Goal: Information Seeking & Learning: Learn about a topic

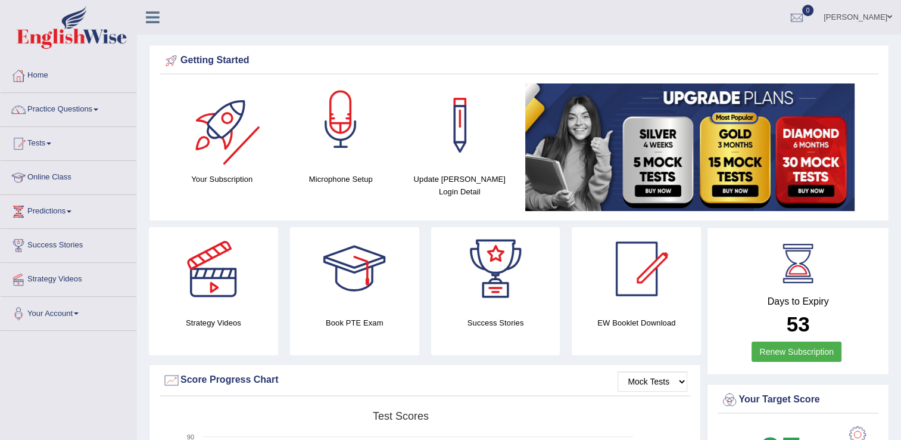
click at [248, 144] on div at bounding box center [222, 124] width 83 height 83
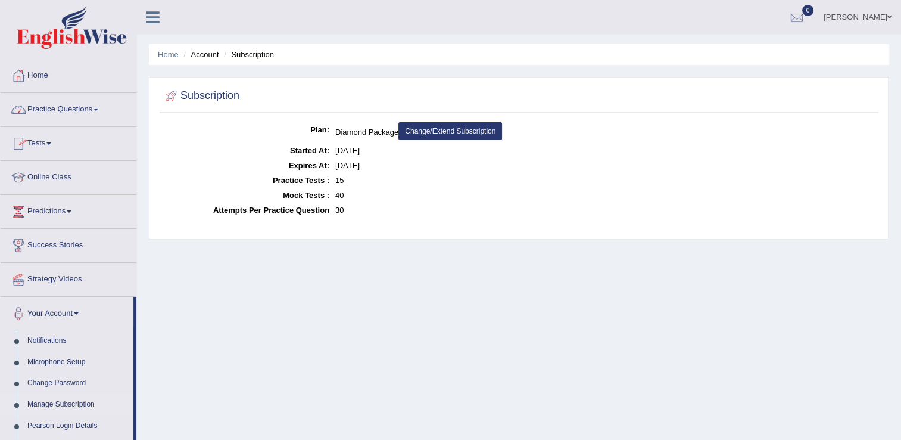
click at [76, 113] on link "Practice Questions" at bounding box center [69, 108] width 136 height 30
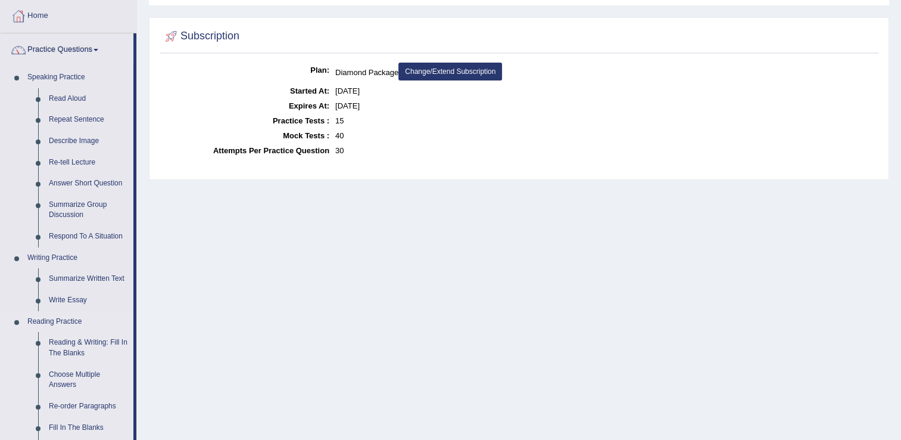
scroll to position [119, 0]
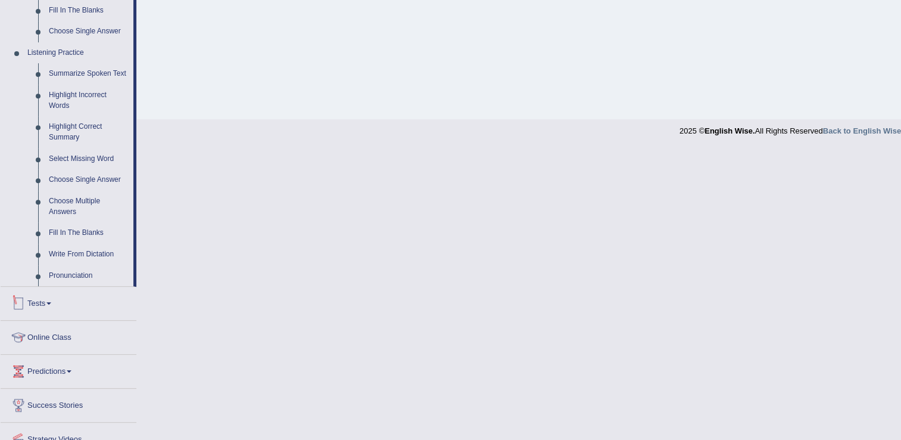
click at [69, 306] on link "Tests" at bounding box center [69, 302] width 136 height 30
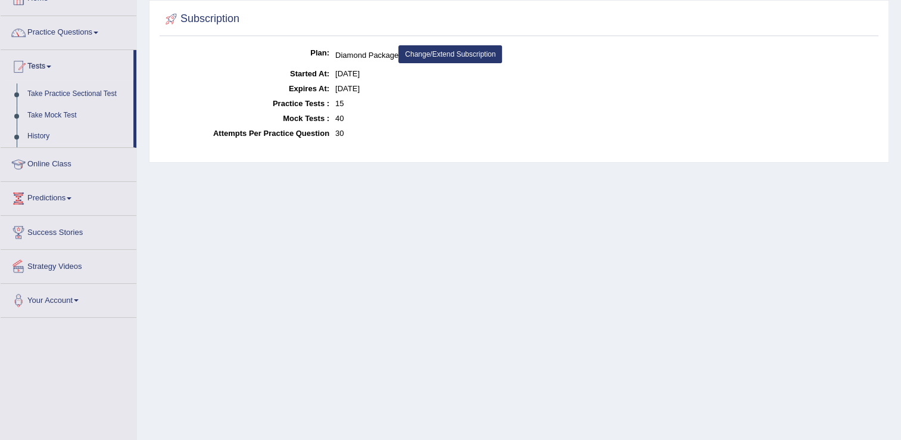
scroll to position [0, 0]
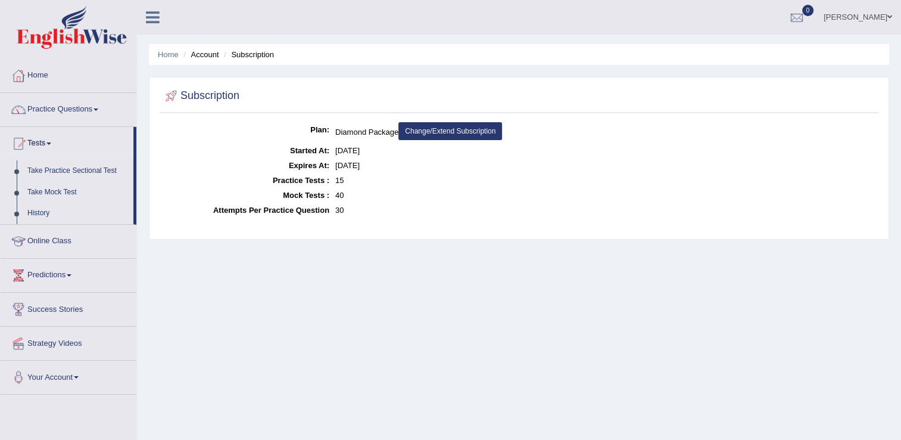
click at [74, 107] on link "Practice Questions" at bounding box center [69, 108] width 136 height 30
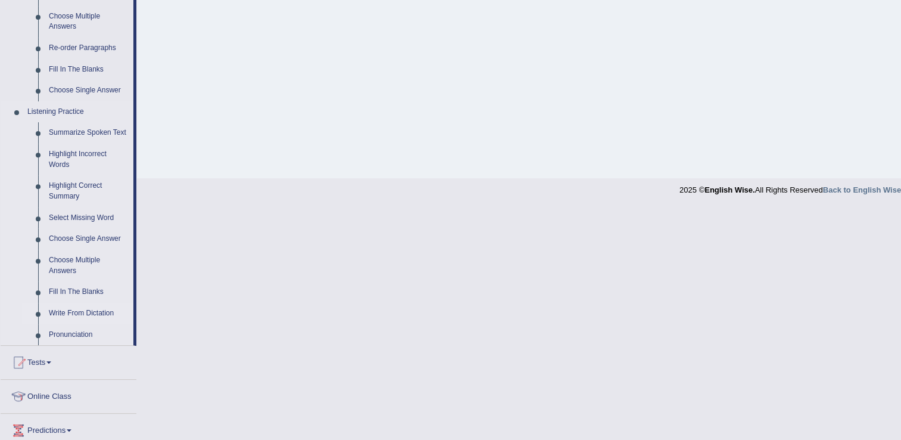
scroll to position [408, 0]
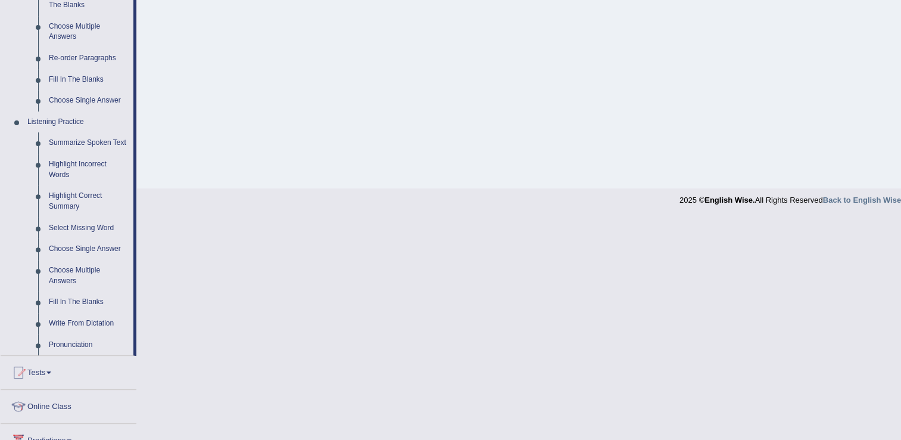
drag, startPoint x: 138, startPoint y: 254, endPoint x: 138, endPoint y: 267, distance: 13.1
click at [84, 161] on link "Highlight Incorrect Words" at bounding box center [88, 170] width 90 height 32
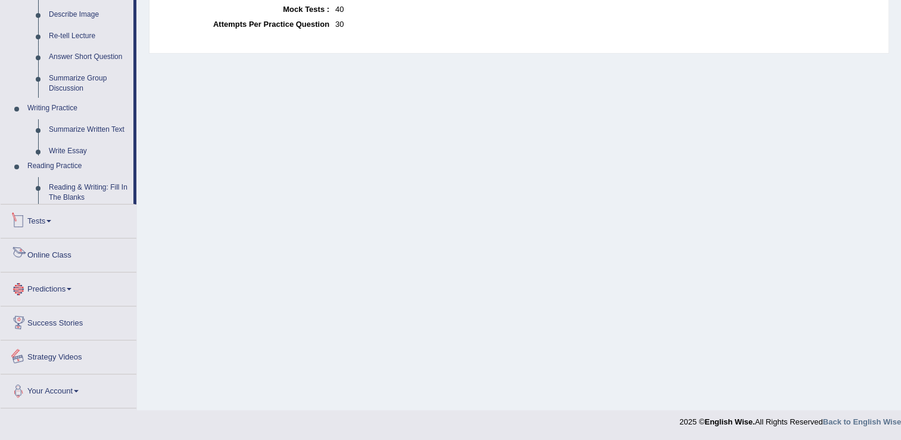
scroll to position [503, 0]
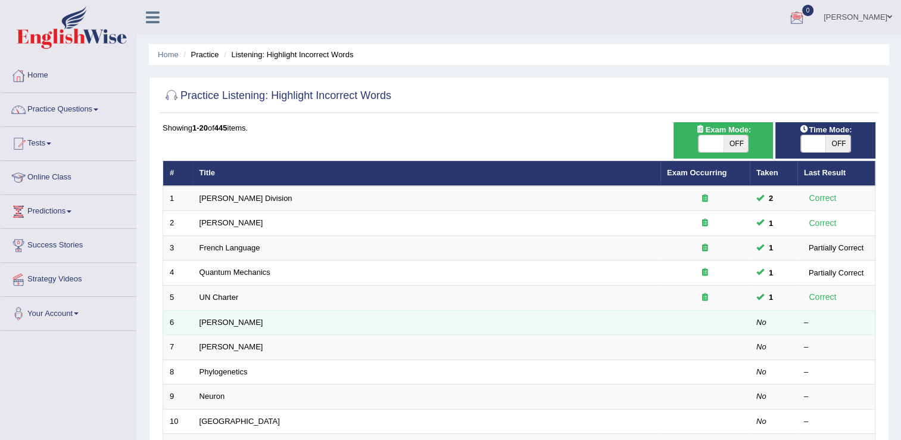
click at [227, 323] on td "Harold" at bounding box center [427, 322] width 468 height 25
click at [217, 321] on link "Harold" at bounding box center [232, 322] width 64 height 9
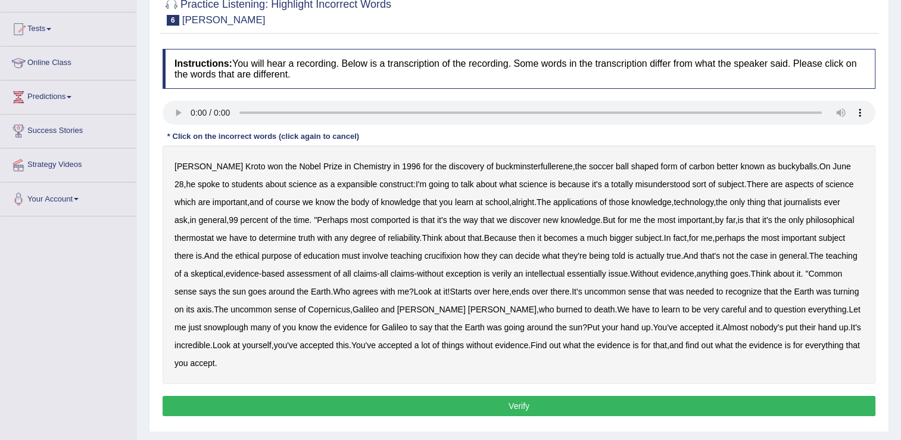
scroll to position [119, 0]
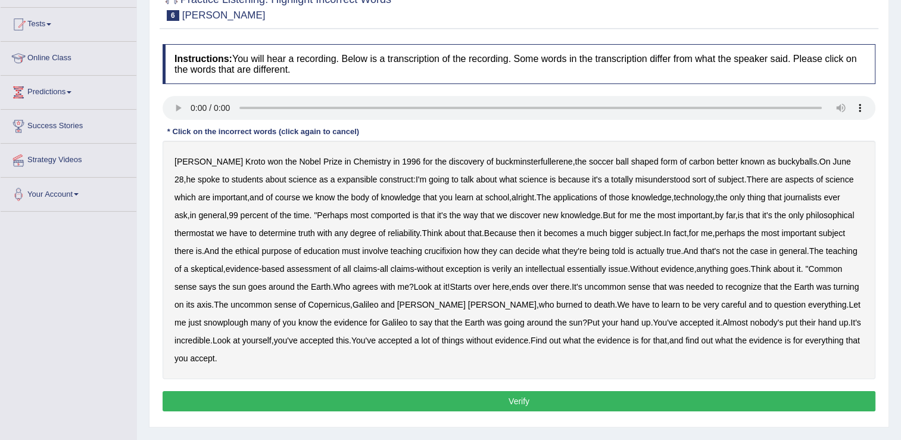
click at [337, 181] on b "expansible" at bounding box center [357, 180] width 40 height 10
click at [375, 217] on b "comported" at bounding box center [390, 215] width 39 height 10
click at [209, 235] on b "thermostat" at bounding box center [194, 233] width 39 height 10
click at [435, 251] on b "crucifixion" at bounding box center [443, 251] width 37 height 10
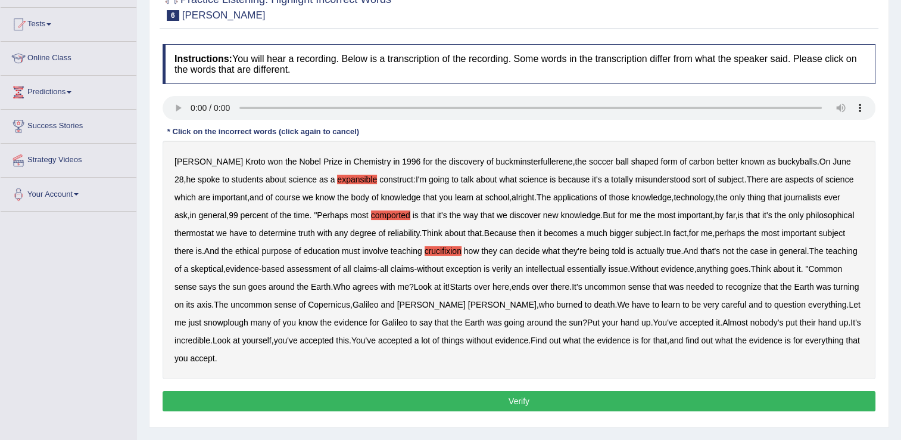
click at [512, 269] on b "verily" at bounding box center [502, 269] width 20 height 10
click at [248, 318] on b "snowplough" at bounding box center [226, 323] width 45 height 10
click at [742, 393] on div "Instructions: You will hear a recording. Below is a transcription of the record…" at bounding box center [519, 229] width 719 height 383
click at [729, 391] on button "Verify" at bounding box center [519, 401] width 713 height 20
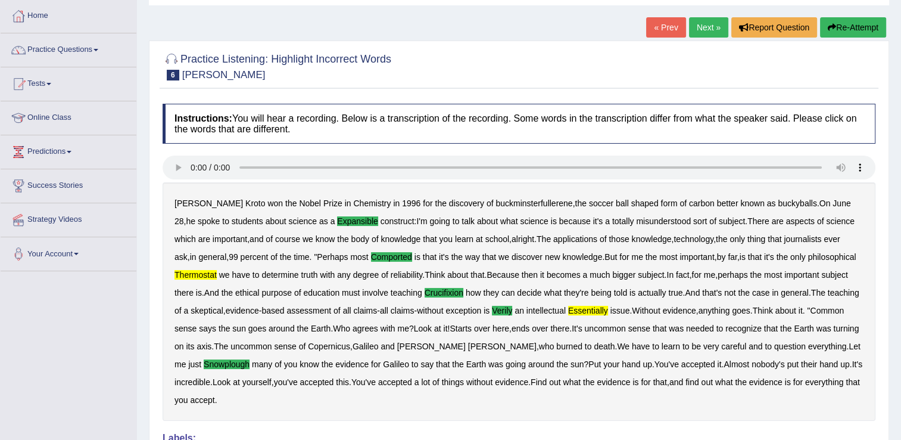
scroll to position [60, 0]
click at [713, 24] on link "Next »" at bounding box center [708, 27] width 39 height 20
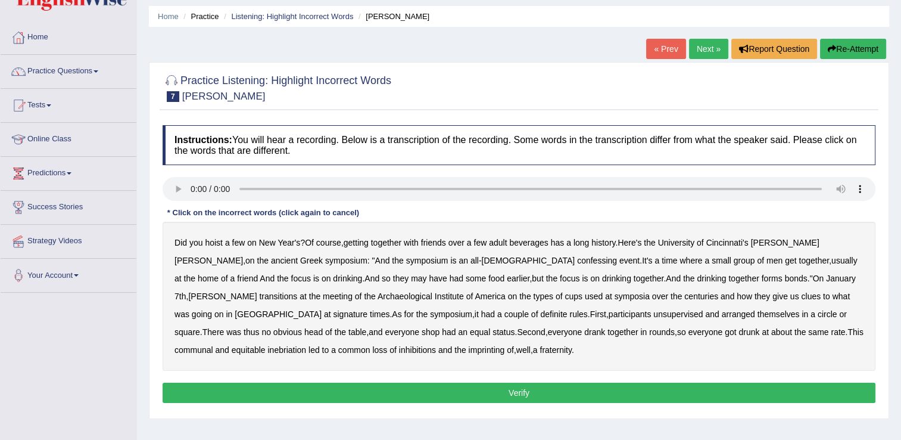
scroll to position [60, 0]
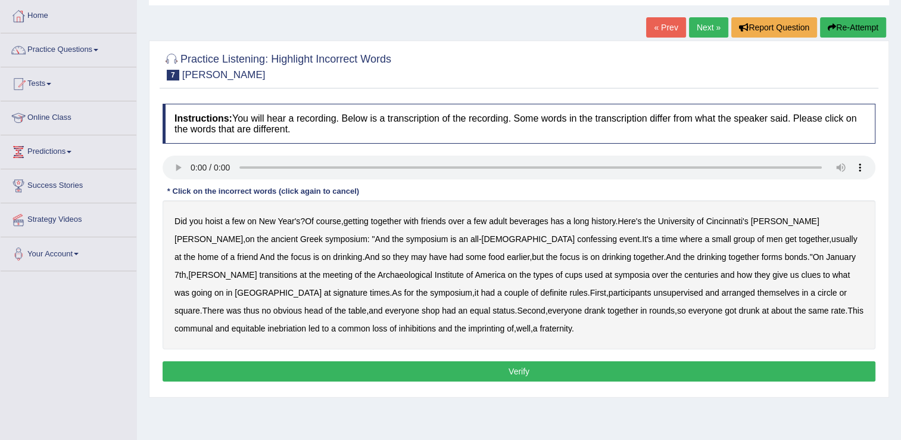
click at [577, 240] on b "confessing" at bounding box center [597, 239] width 40 height 10
click at [368, 288] on b "signature" at bounding box center [350, 293] width 35 height 10
click at [654, 294] on b "unsupervised" at bounding box center [678, 293] width 49 height 10
click at [422, 311] on b "shop" at bounding box center [431, 311] width 18 height 10
click at [437, 367] on button "Verify" at bounding box center [519, 371] width 713 height 20
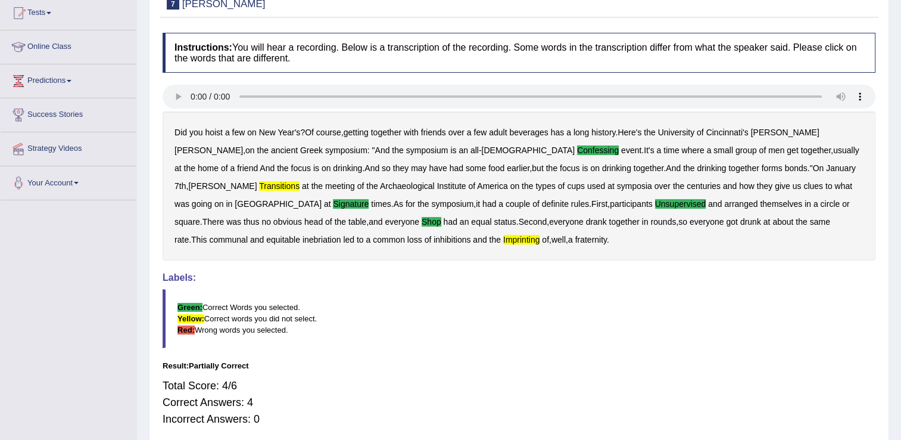
scroll to position [67, 0]
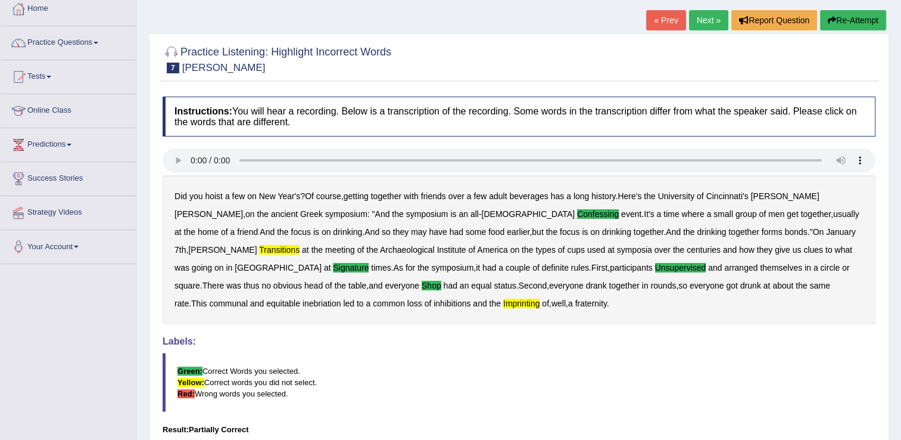
click at [710, 24] on link "Next »" at bounding box center [708, 20] width 39 height 20
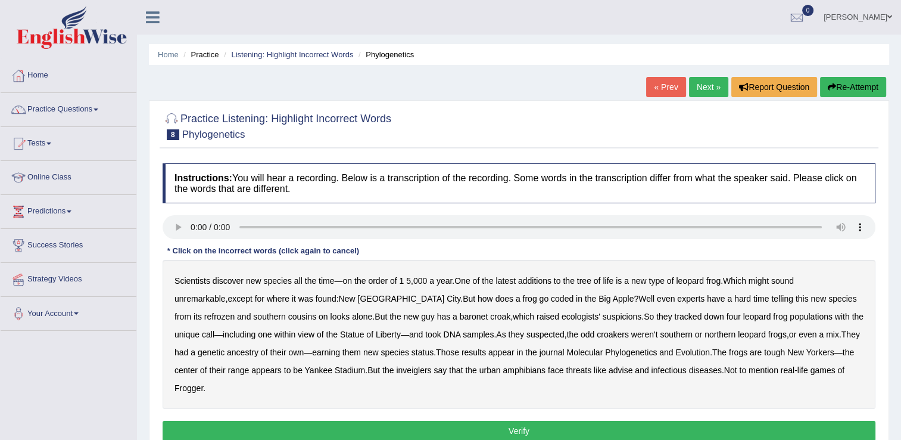
drag, startPoint x: 330, startPoint y: 416, endPoint x: 271, endPoint y: 384, distance: 67.2
click at [330, 421] on button "Verify" at bounding box center [519, 431] width 713 height 20
click at [235, 312] on b "refrozen" at bounding box center [219, 317] width 30 height 10
click at [460, 317] on b "baronet" at bounding box center [474, 317] width 28 height 10
click at [396, 374] on b "inveiglers" at bounding box center [413, 370] width 35 height 10
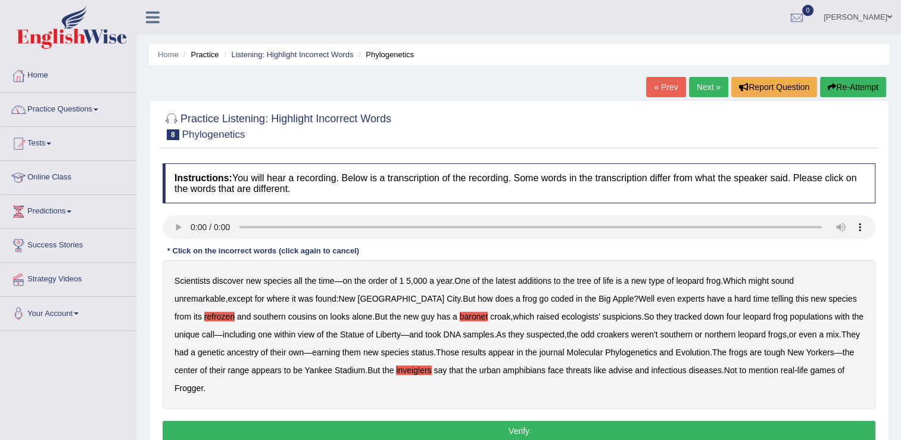
click at [729, 421] on button "Verify" at bounding box center [519, 431] width 713 height 20
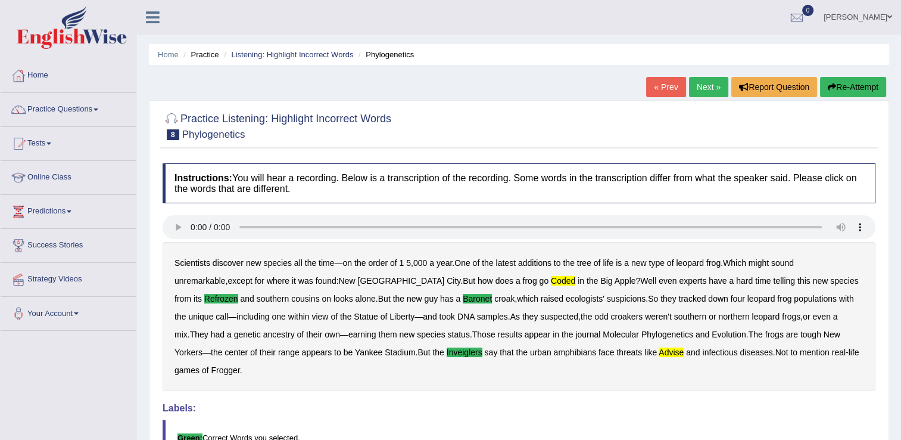
click at [702, 82] on link "Next »" at bounding box center [708, 87] width 39 height 20
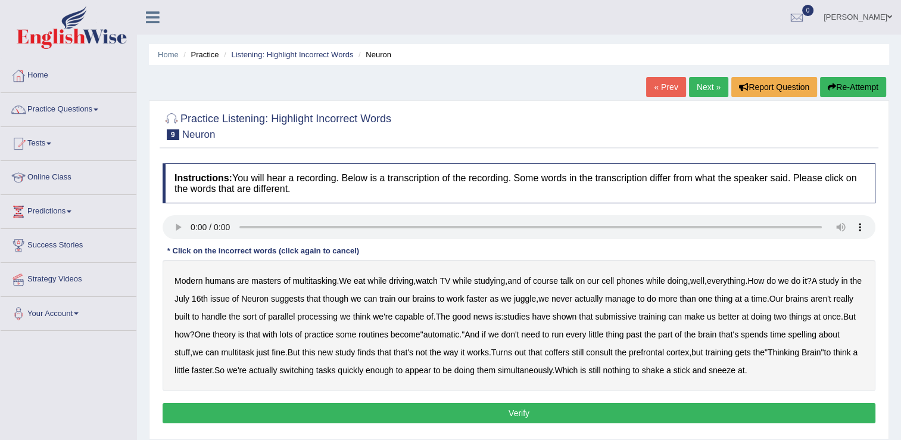
click at [558, 284] on b "course" at bounding box center [545, 281] width 25 height 10
click at [630, 323] on div "Modern humans are masters of multitasking . We eat while driving , watch TV whi…" at bounding box center [519, 325] width 713 height 131
click at [636, 313] on b "submissive" at bounding box center [615, 317] width 41 height 10
click at [816, 334] on b "spelling" at bounding box center [802, 334] width 28 height 10
click at [570, 350] on b "coffers" at bounding box center [557, 352] width 25 height 10
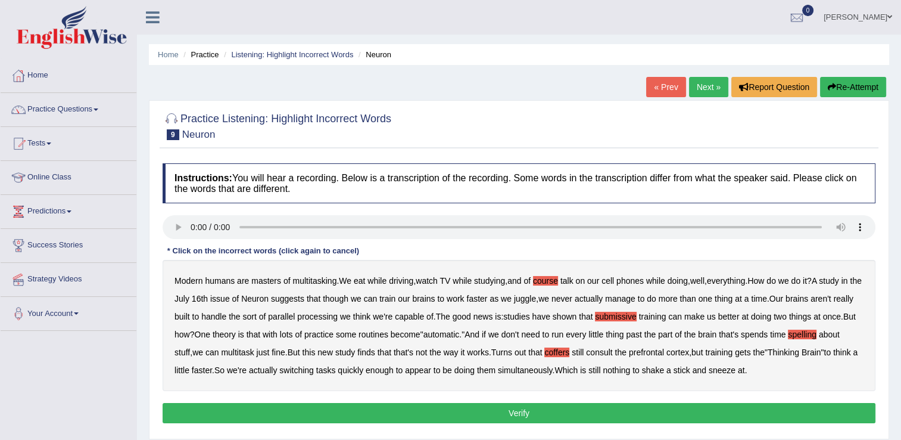
click at [682, 415] on button "Verify" at bounding box center [519, 413] width 713 height 20
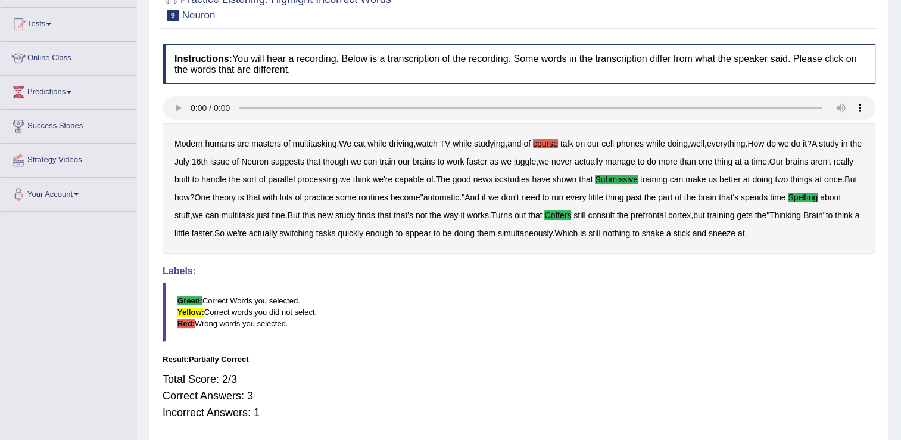
scroll to position [60, 0]
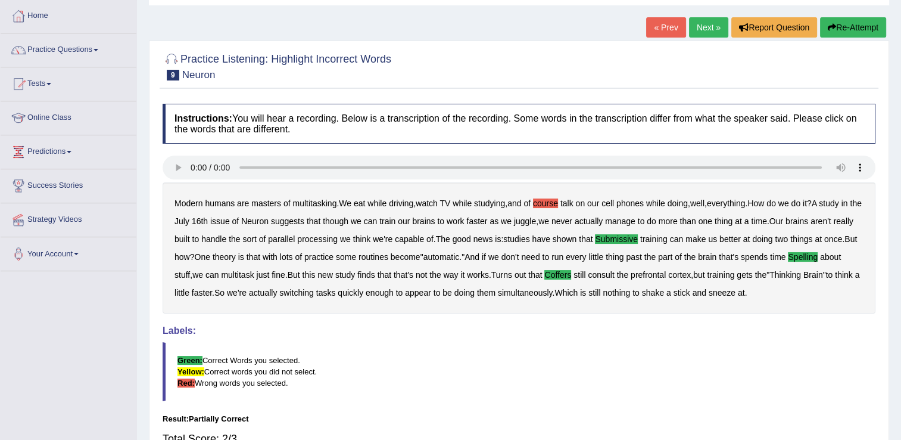
click at [718, 23] on link "Next »" at bounding box center [708, 27] width 39 height 20
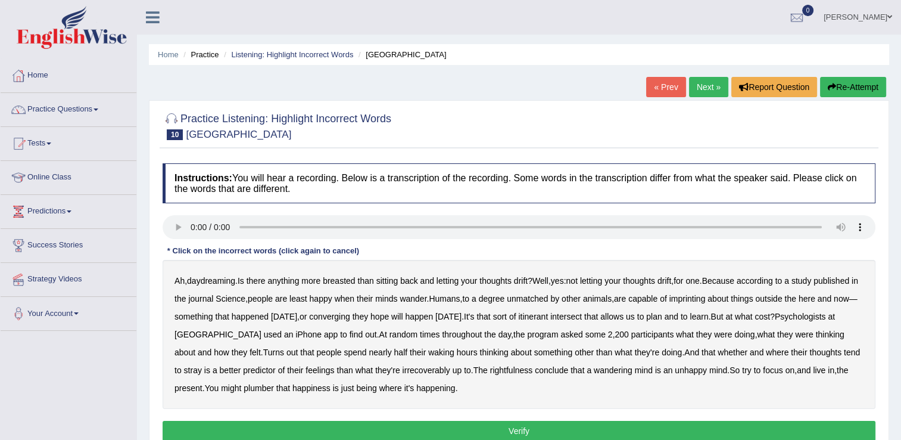
click at [706, 297] on b "imprinting" at bounding box center [688, 299] width 36 height 10
click at [350, 315] on b "converging" at bounding box center [329, 317] width 41 height 10
click at [582, 315] on b "intersect" at bounding box center [567, 317] width 32 height 10
click at [274, 389] on b "plumber" at bounding box center [259, 388] width 30 height 10
click at [462, 428] on button "Verify" at bounding box center [519, 431] width 713 height 20
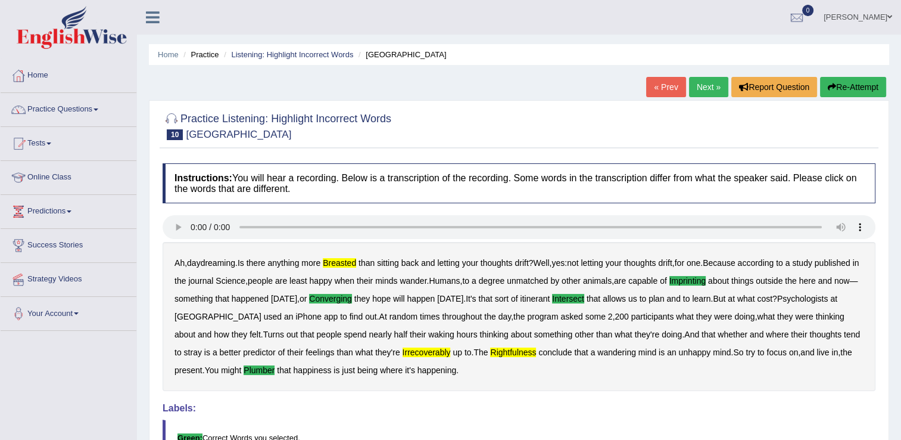
click at [704, 84] on link "Next »" at bounding box center [708, 87] width 39 height 20
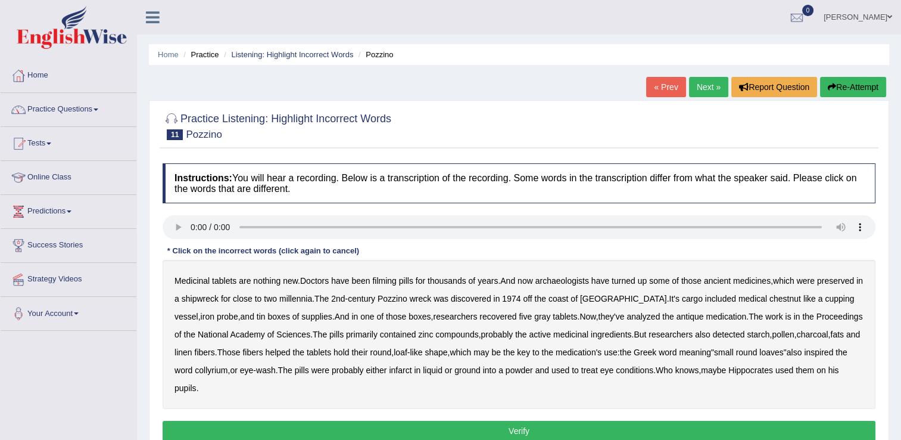
click at [515, 428] on button "Verify" at bounding box center [519, 431] width 713 height 20
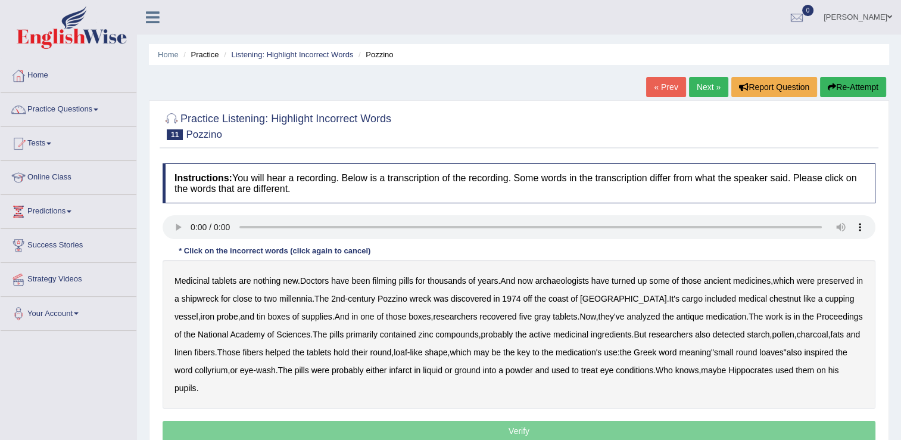
click at [515, 428] on p "Verify" at bounding box center [519, 431] width 713 height 20
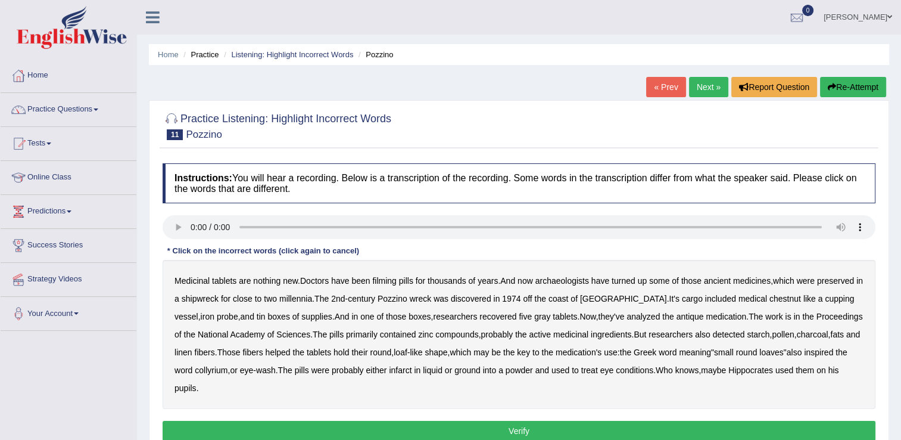
click at [851, 95] on button "Re-Attempt" at bounding box center [853, 87] width 66 height 20
click at [848, 88] on button "Re-Attempt" at bounding box center [853, 87] width 66 height 20
click at [394, 281] on b "filming" at bounding box center [384, 281] width 24 height 10
click at [770, 297] on b "chestnut" at bounding box center [786, 299] width 32 height 10
click at [407, 372] on b "infarct" at bounding box center [400, 370] width 23 height 10
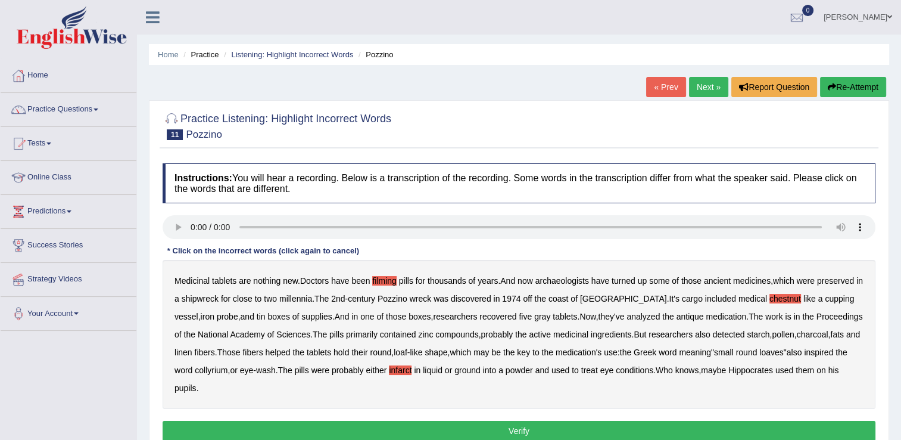
scroll to position [60, 0]
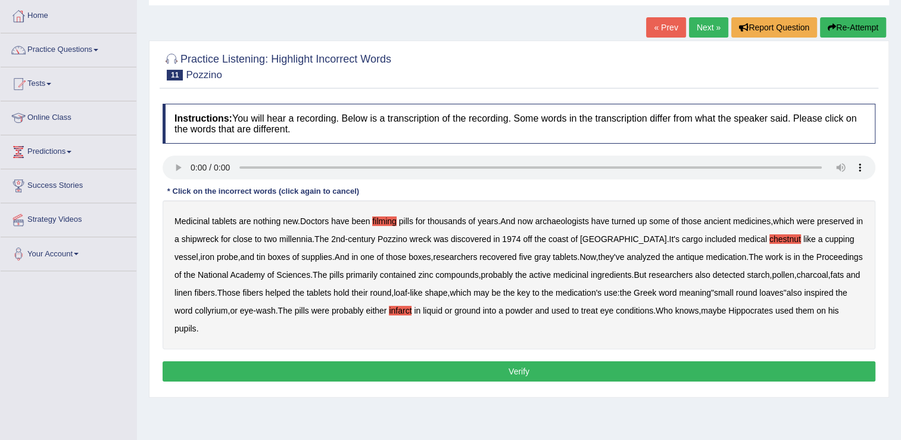
click at [313, 364] on button "Verify" at bounding box center [519, 371] width 713 height 20
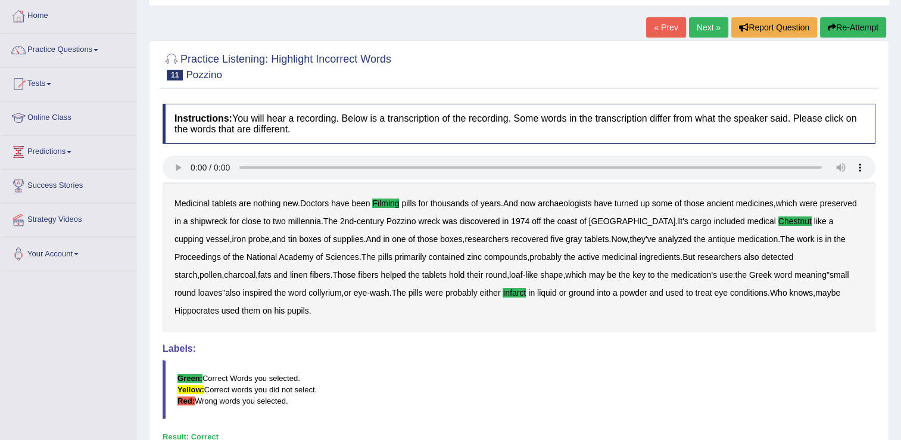
click at [698, 34] on link "Next »" at bounding box center [708, 27] width 39 height 20
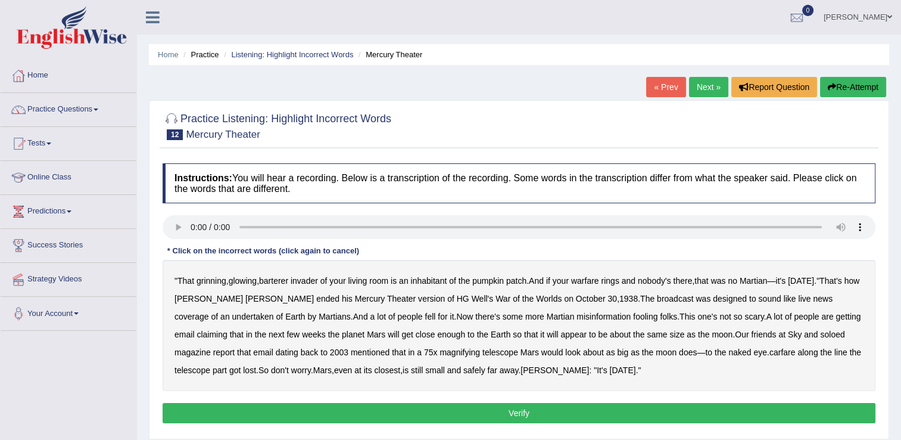
click at [287, 280] on b "barterer" at bounding box center [273, 281] width 29 height 10
click at [589, 281] on b "warfare" at bounding box center [585, 281] width 28 height 10
click at [274, 312] on b "undertaken" at bounding box center [253, 317] width 42 height 10
click at [820, 337] on b "soloed" at bounding box center [832, 334] width 24 height 10
click at [770, 350] on b "carfare" at bounding box center [783, 352] width 26 height 10
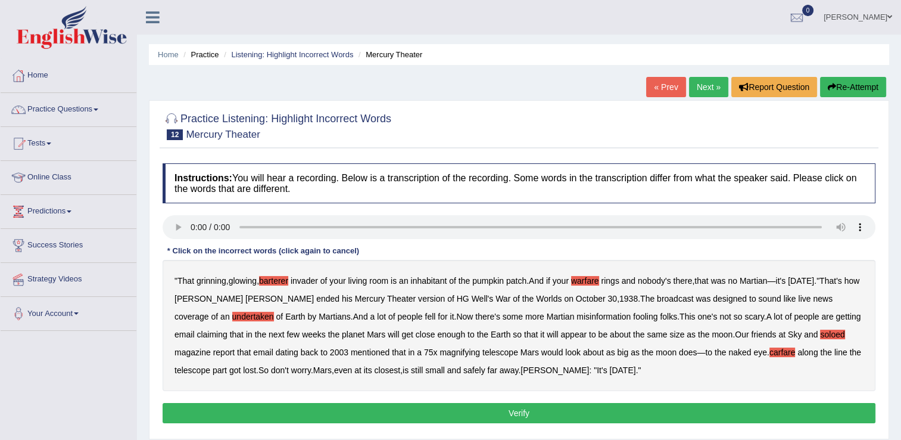
click at [574, 416] on button "Verify" at bounding box center [519, 413] width 713 height 20
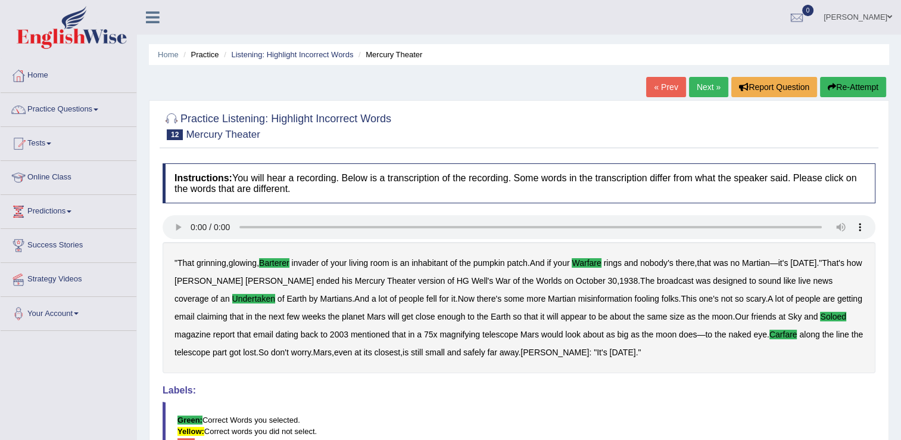
click at [705, 87] on link "Next »" at bounding box center [708, 87] width 39 height 20
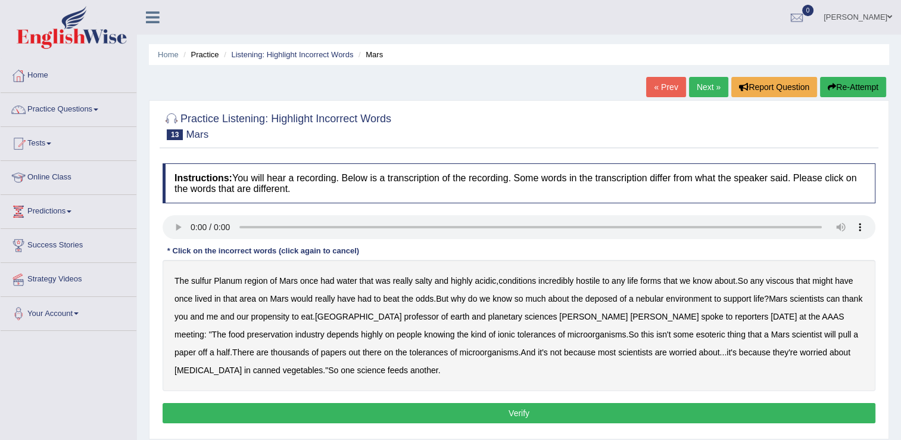
click at [202, 284] on b "sulfur" at bounding box center [201, 281] width 20 height 10
click at [789, 285] on div "The sulfur Planum region of [GEOGRAPHIC_DATA] once had water that was really sa…" at bounding box center [519, 325] width 713 height 131
click at [782, 278] on b "viscous" at bounding box center [780, 281] width 28 height 10
click at [615, 301] on b "deposed" at bounding box center [602, 299] width 32 height 10
click at [231, 347] on b "half" at bounding box center [224, 352] width 14 height 10
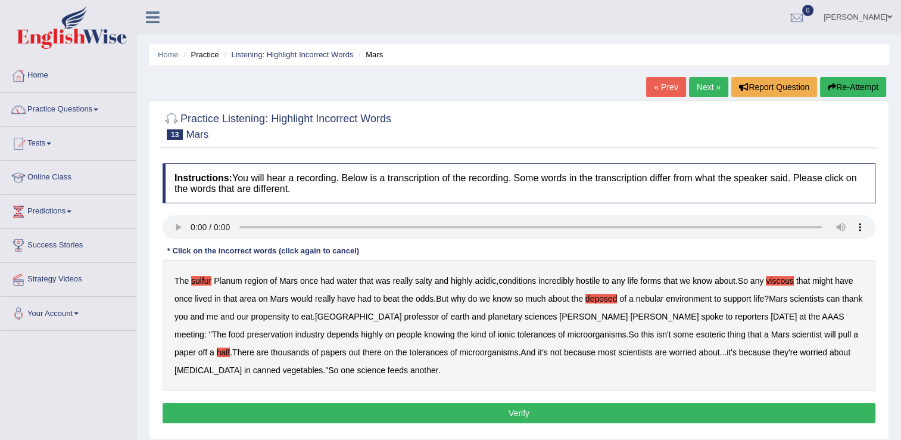
click at [242, 365] on b "botulism" at bounding box center [208, 370] width 67 height 10
click at [353, 404] on button "Verify" at bounding box center [519, 413] width 713 height 20
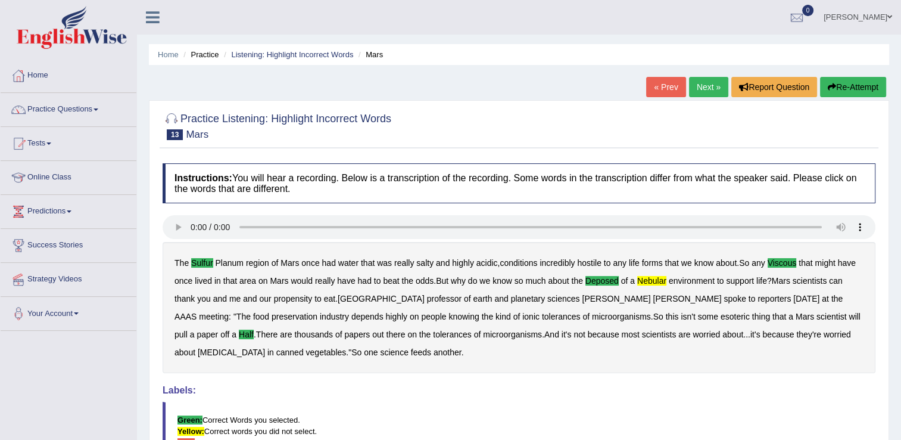
click at [710, 82] on link "Next »" at bounding box center [708, 87] width 39 height 20
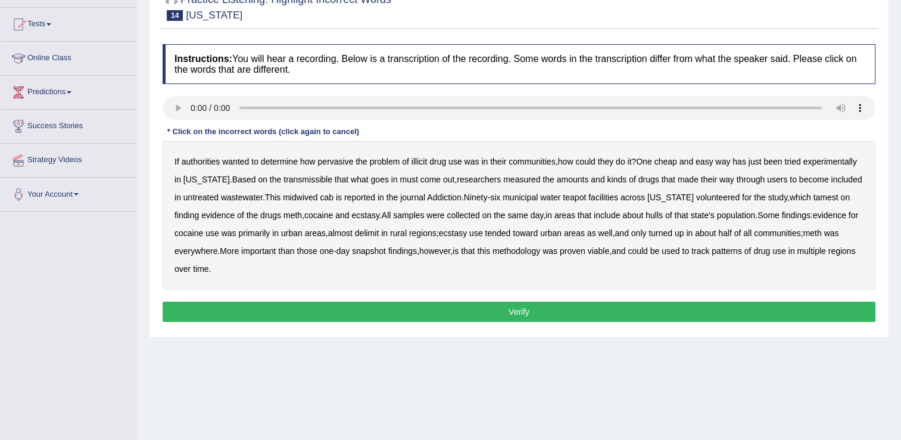
click at [284, 181] on b "transmissible" at bounding box center [308, 180] width 49 height 10
click at [305, 198] on b "midwived" at bounding box center [300, 197] width 35 height 10
click at [814, 199] on b "tamest" at bounding box center [826, 197] width 25 height 10
click at [646, 218] on b "hulls" at bounding box center [654, 215] width 17 height 10
click at [369, 232] on b "delimit" at bounding box center [367, 233] width 24 height 10
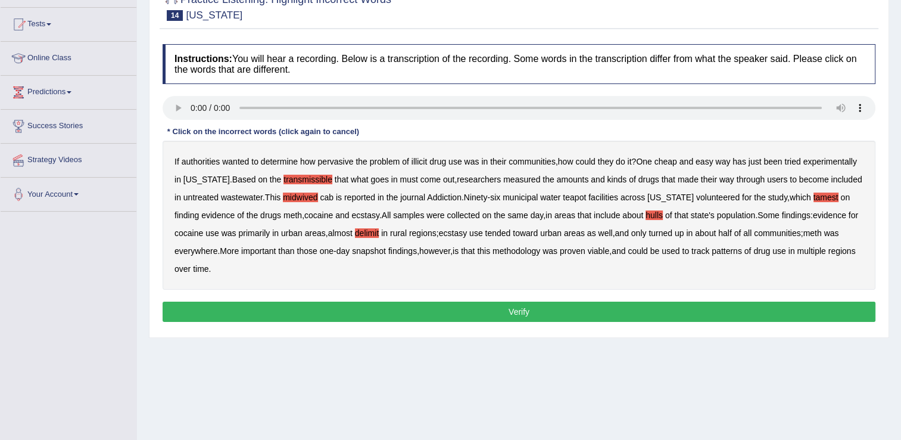
click at [396, 310] on button "Verify" at bounding box center [519, 311] width 713 height 20
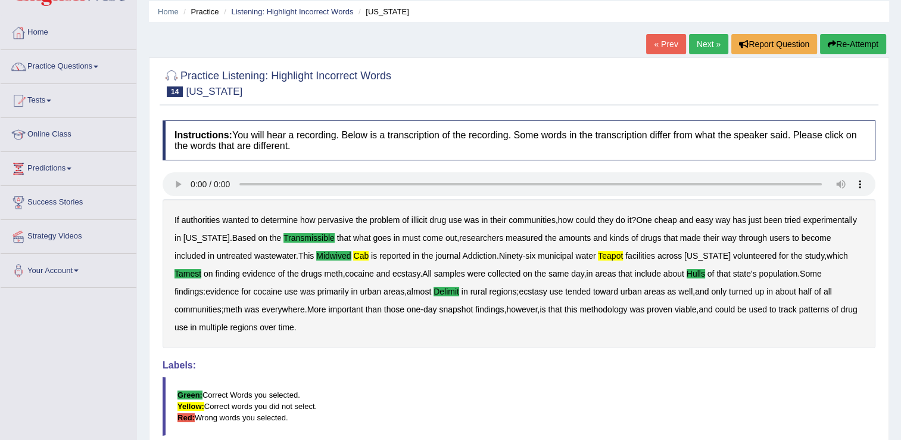
scroll to position [7, 0]
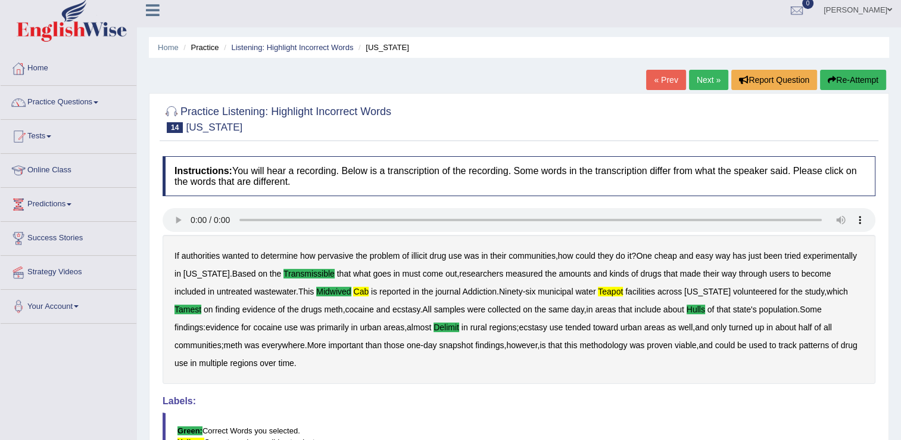
click at [708, 83] on link "Next »" at bounding box center [708, 80] width 39 height 20
click at [708, 84] on link "Next »" at bounding box center [708, 80] width 39 height 20
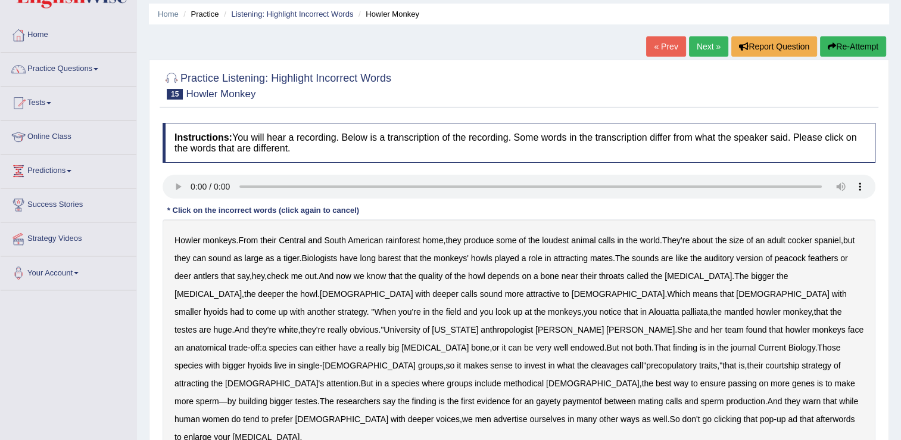
scroll to position [60, 0]
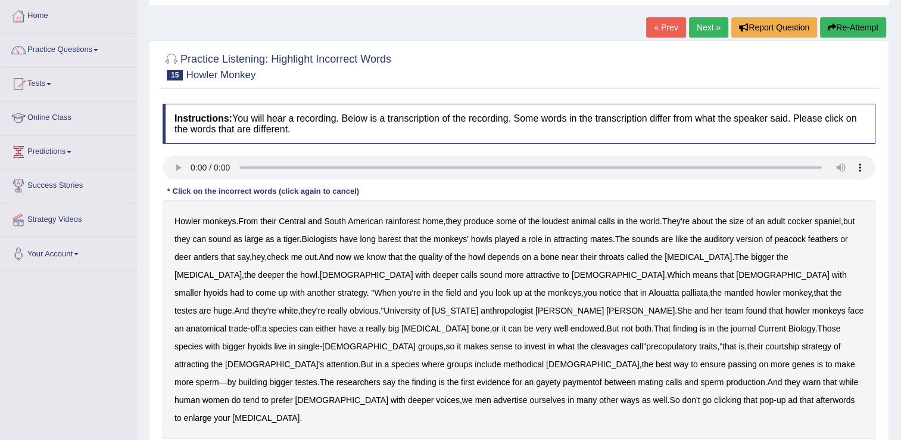
click at [399, 238] on b "barest" at bounding box center [389, 239] width 23 height 10
click at [629, 341] on b "cleavages" at bounding box center [610, 346] width 38 height 10
click at [544, 359] on b "methodical" at bounding box center [523, 364] width 41 height 10
click at [536, 377] on b "gayety" at bounding box center [548, 382] width 24 height 10
click at [816, 395] on b "afterwords" at bounding box center [835, 400] width 39 height 10
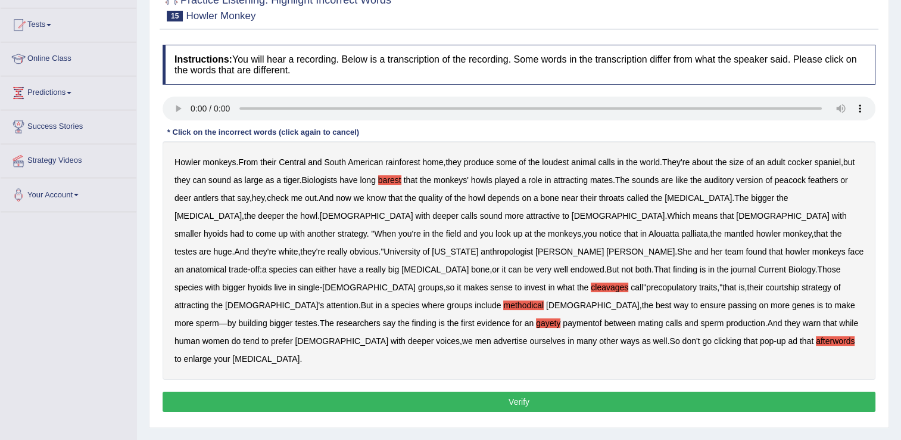
scroll to position [119, 0]
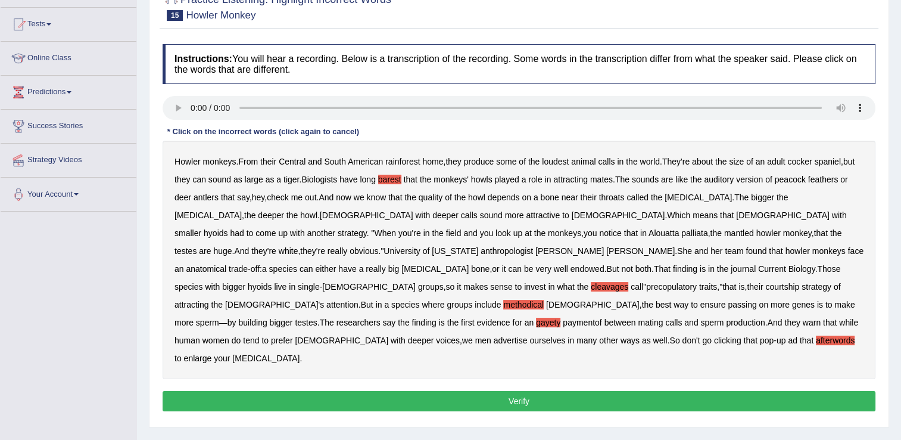
click at [681, 391] on button "Verify" at bounding box center [519, 401] width 713 height 20
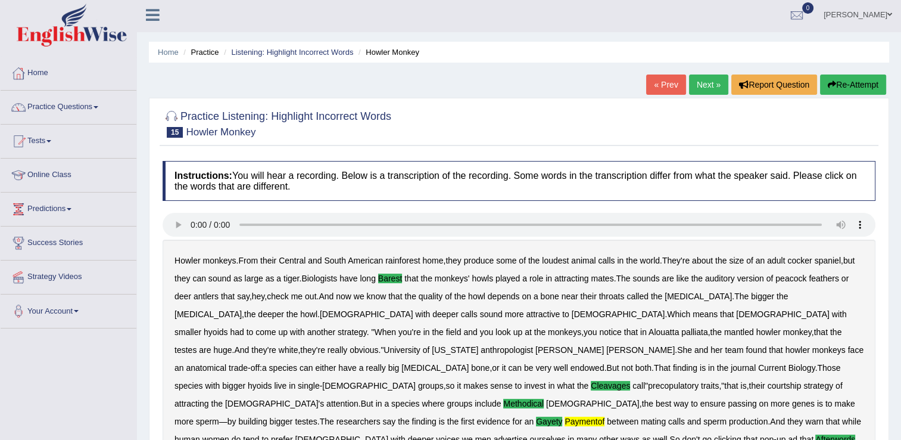
scroll to position [0, 0]
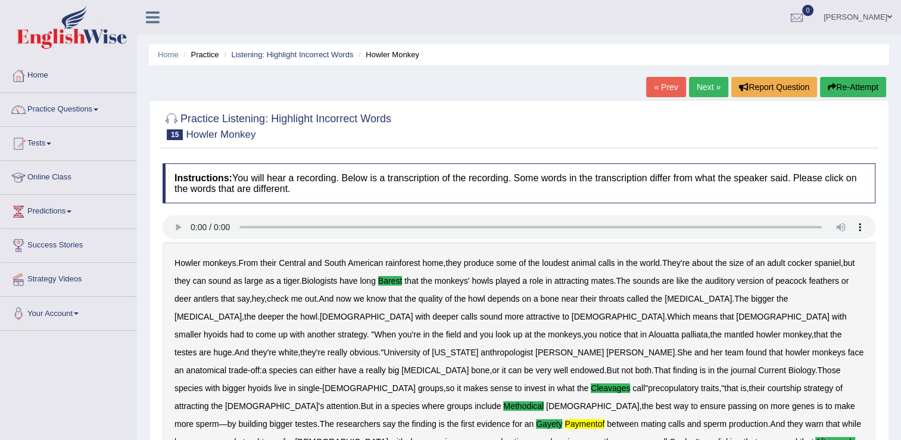
click at [708, 90] on link "Next »" at bounding box center [708, 87] width 39 height 20
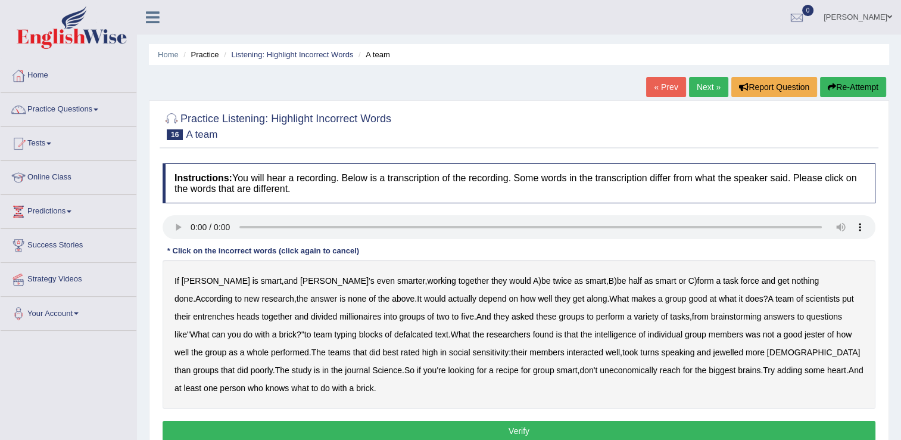
click at [791, 303] on div "If [PERSON_NAME] is smart , and [PERSON_NAME]'s even smarter , working together…" at bounding box center [519, 334] width 713 height 149
click at [234, 312] on b "entrenches" at bounding box center [213, 317] width 41 height 10
click at [394, 337] on b "defalcated" at bounding box center [413, 334] width 39 height 10
click at [805, 335] on b "jester" at bounding box center [815, 334] width 20 height 10
click at [713, 352] on b "jewelled" at bounding box center [728, 352] width 30 height 10
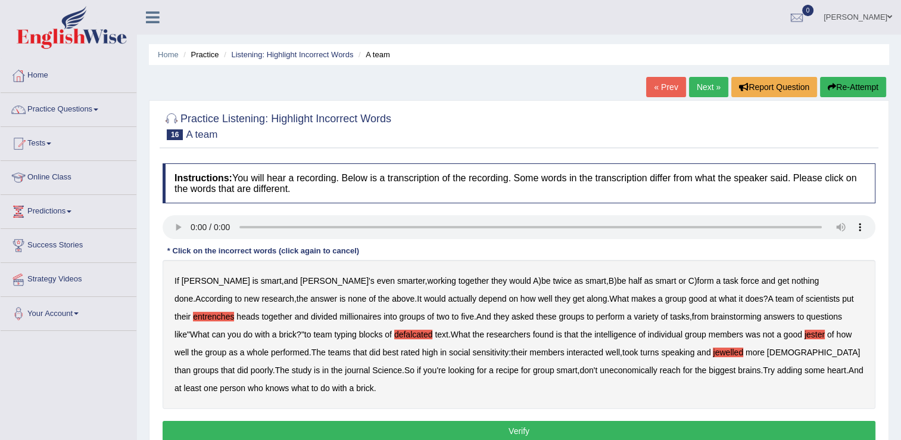
click at [600, 369] on b "uneconomically" at bounding box center [629, 370] width 58 height 10
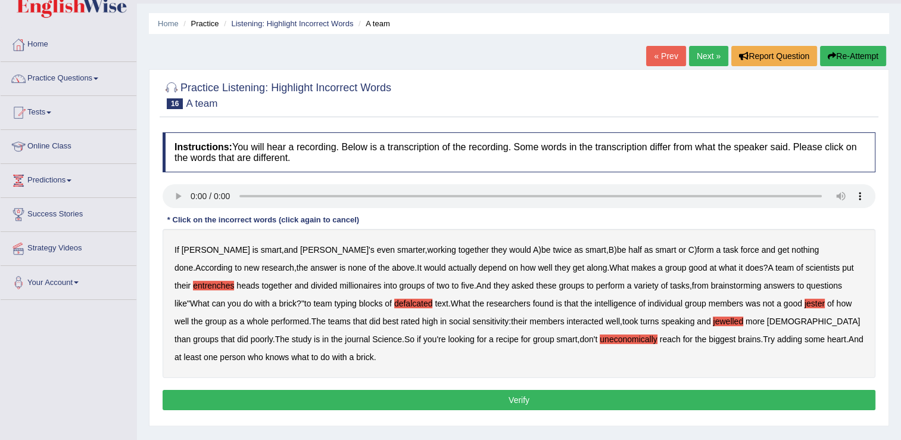
scroll to position [60, 0]
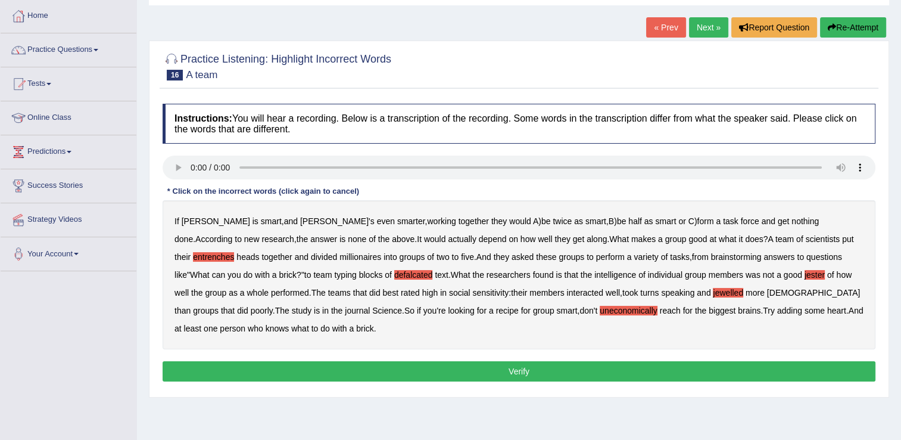
click at [499, 378] on button "Verify" at bounding box center [519, 371] width 713 height 20
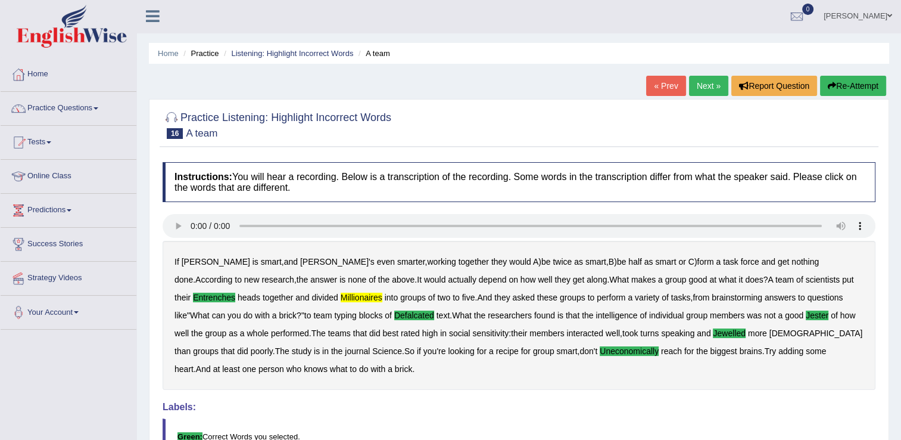
scroll to position [0, 0]
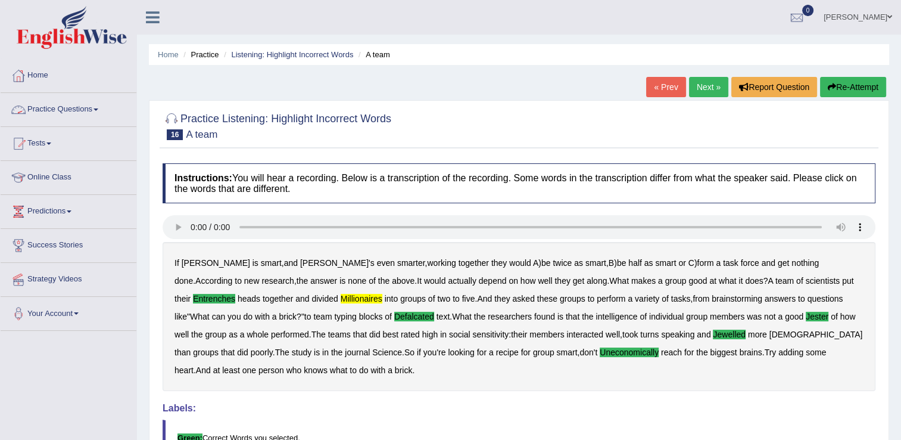
click at [66, 113] on link "Practice Questions" at bounding box center [69, 108] width 136 height 30
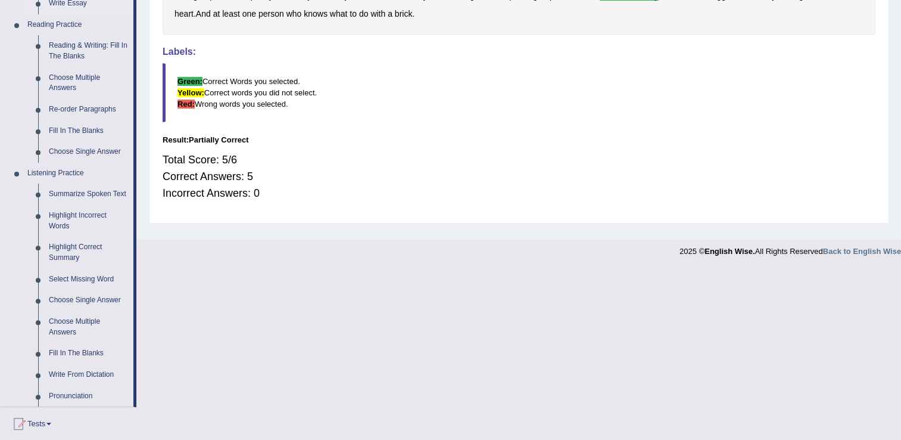
scroll to position [357, 0]
click at [89, 276] on link "Select Missing Word" at bounding box center [88, 278] width 90 height 21
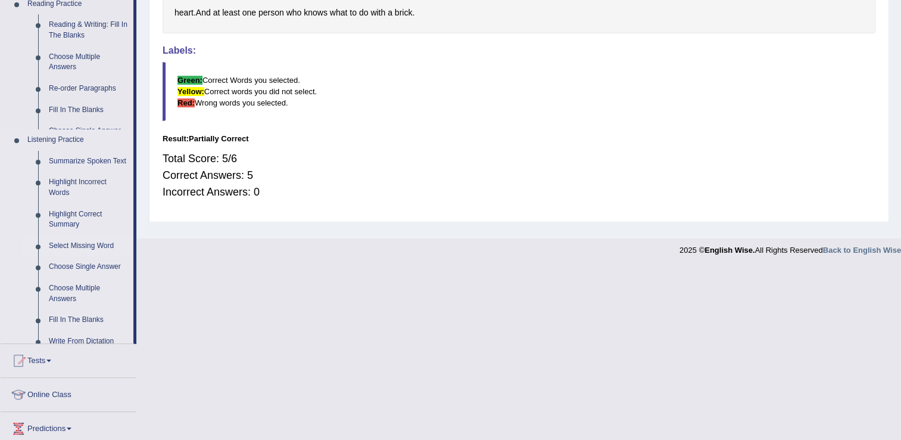
scroll to position [186, 0]
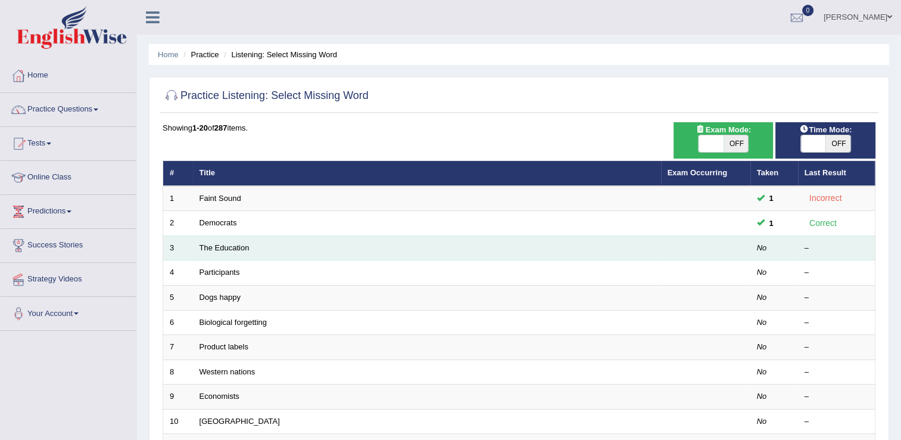
click at [226, 240] on td "The Education" at bounding box center [427, 247] width 468 height 25
drag, startPoint x: 226, startPoint y: 240, endPoint x: 191, endPoint y: 251, distance: 36.8
click at [191, 251] on td "3" at bounding box center [178, 247] width 30 height 25
click at [200, 248] on link "The Education" at bounding box center [225, 247] width 50 height 9
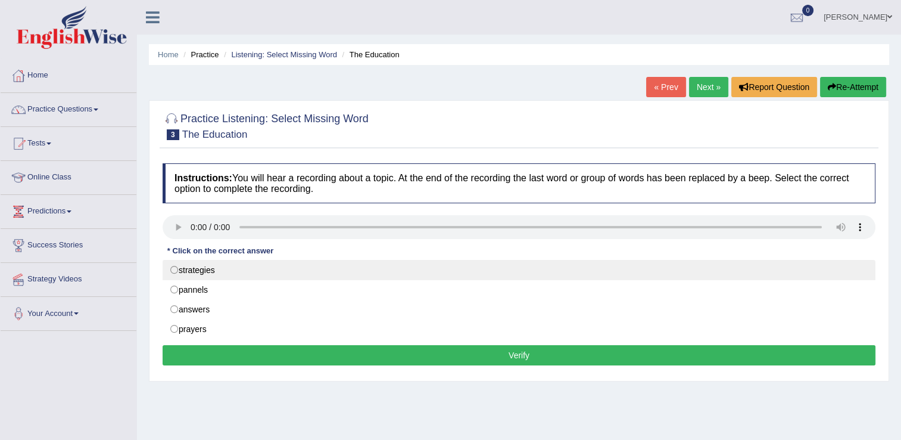
click at [179, 278] on label "strategies" at bounding box center [519, 270] width 713 height 20
radio input "true"
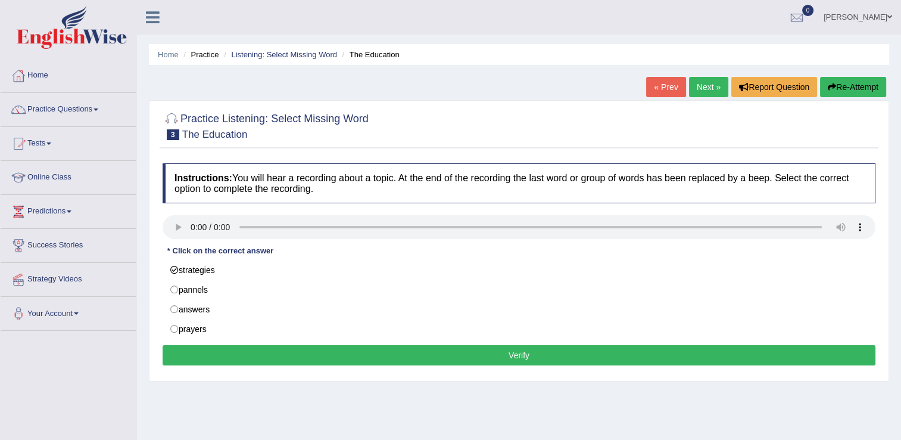
click at [327, 352] on button "Verify" at bounding box center [519, 355] width 713 height 20
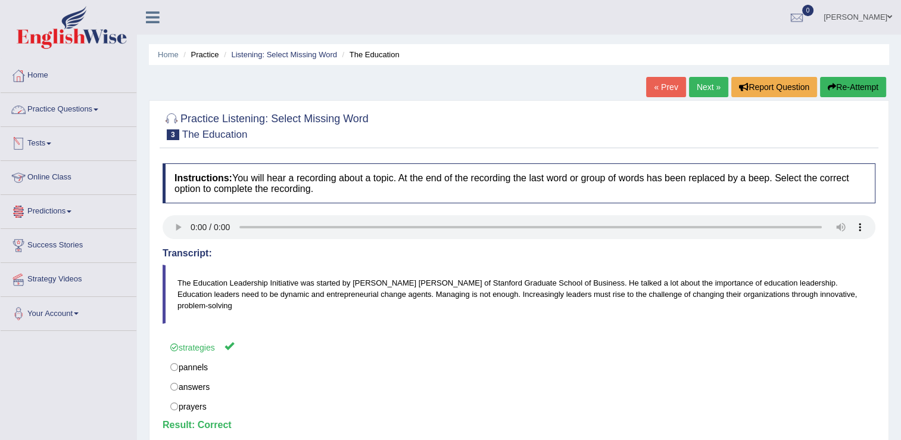
click at [65, 118] on link "Practice Questions" at bounding box center [69, 108] width 136 height 30
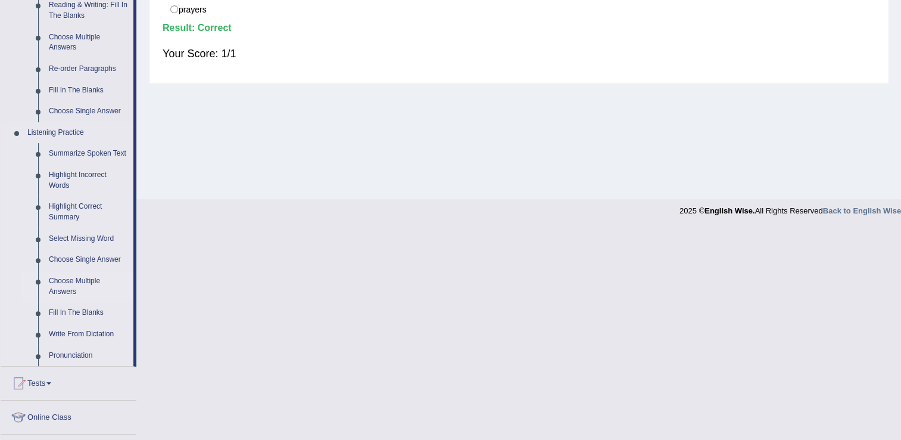
scroll to position [417, 0]
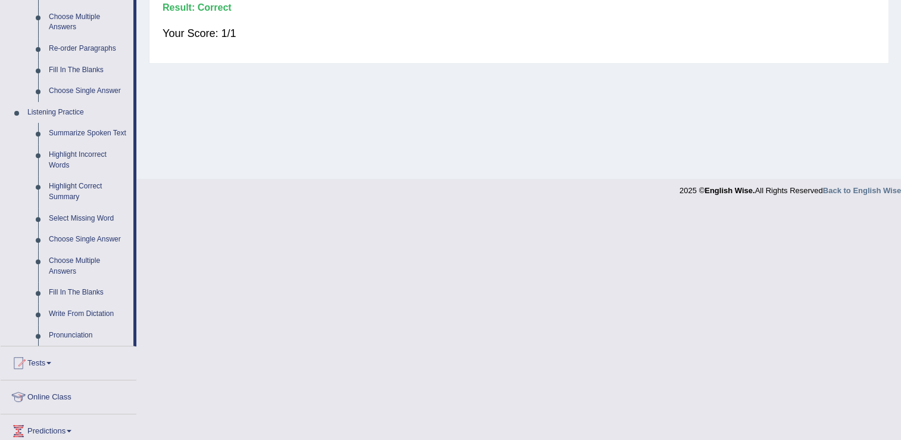
drag, startPoint x: 138, startPoint y: 268, endPoint x: 141, endPoint y: 279, distance: 11.0
click at [81, 292] on link "Fill In The Blanks" at bounding box center [88, 292] width 90 height 21
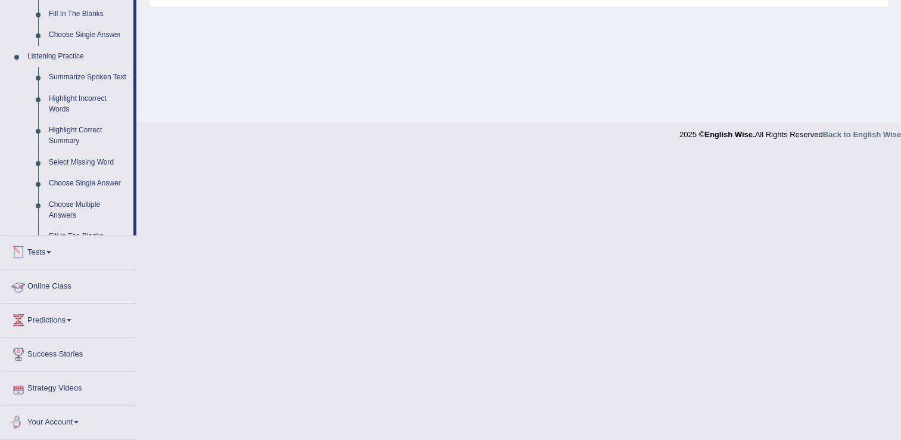
scroll to position [430, 0]
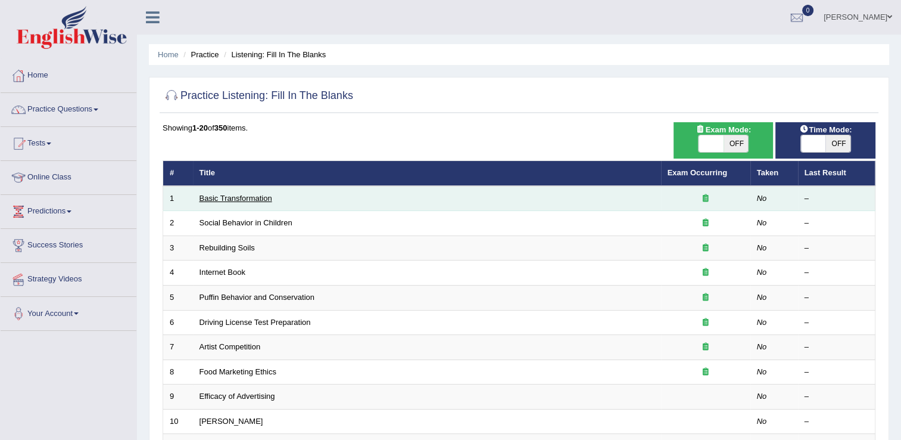
click at [228, 199] on link "Basic Transformation" at bounding box center [236, 198] width 73 height 9
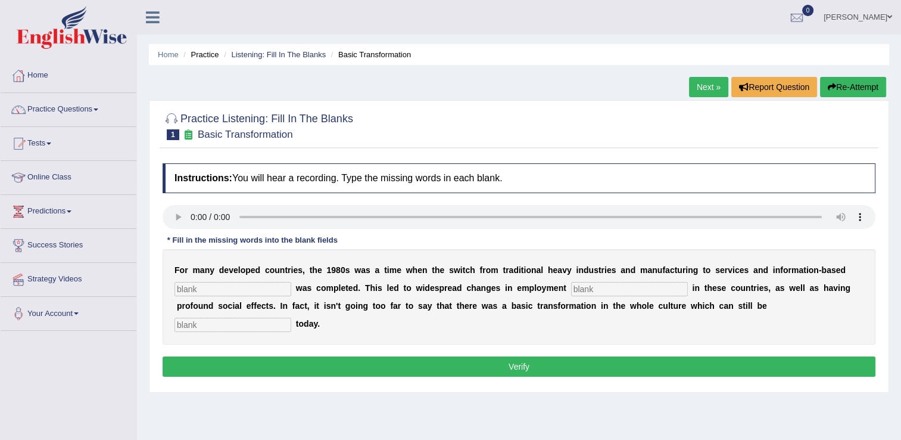
click at [220, 294] on input "text" at bounding box center [233, 289] width 117 height 14
type input "enterprice"
click at [572, 290] on input "text" at bounding box center [629, 289] width 117 height 14
click at [291, 318] on input "text" at bounding box center [233, 325] width 117 height 14
type input "absorb"
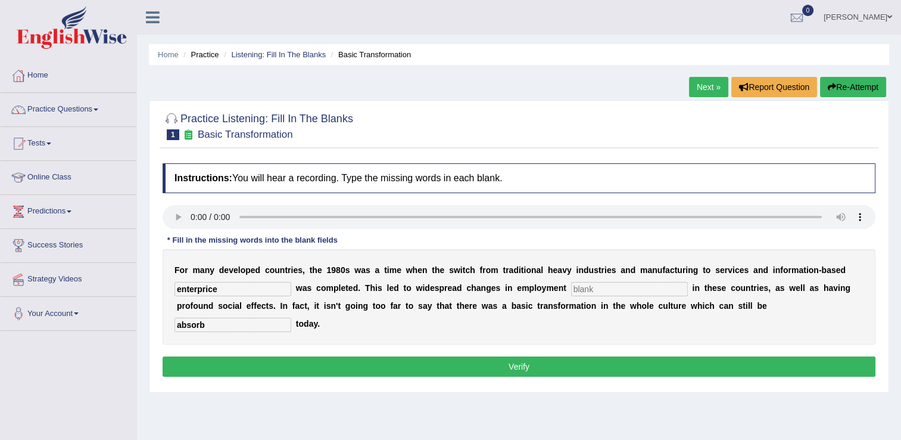
click at [217, 290] on input "enterprice" at bounding box center [233, 289] width 117 height 14
type input "enterpriced"
click at [633, 356] on button "Verify" at bounding box center [519, 366] width 713 height 20
click at [571, 287] on input "text" at bounding box center [629, 289] width 117 height 14
type input "o"
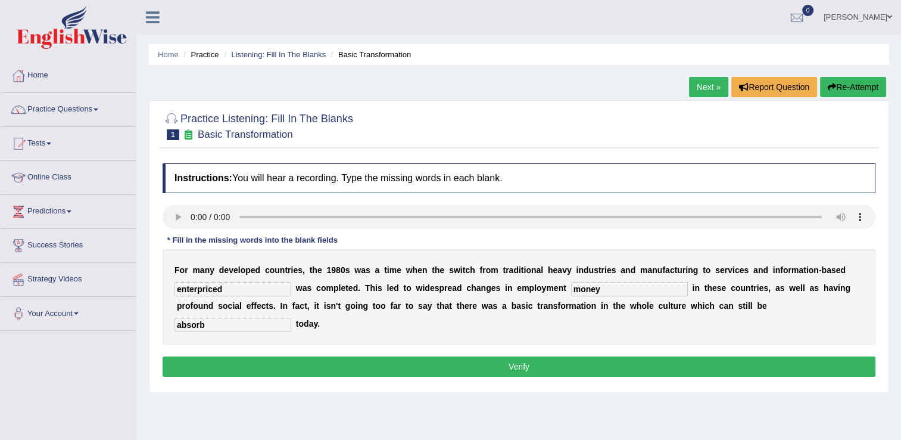
type input "money"
click at [453, 337] on div "Instructions: You will hear a recording. Type the missing words in each blank. …" at bounding box center [519, 271] width 719 height 229
click at [460, 356] on button "Verify" at bounding box center [519, 366] width 713 height 20
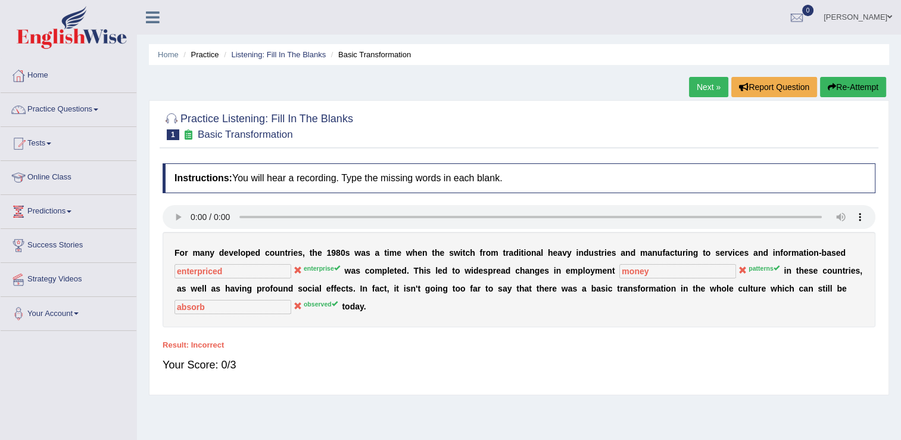
click at [711, 79] on link "Next »" at bounding box center [708, 87] width 39 height 20
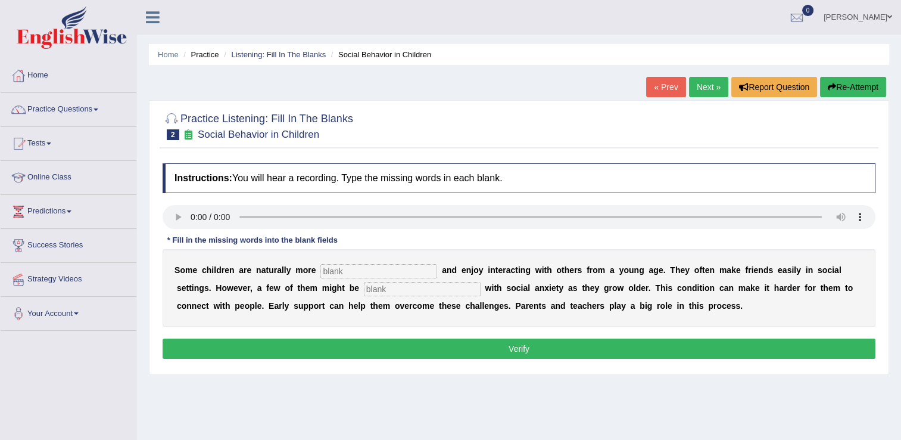
click at [365, 269] on input "text" at bounding box center [379, 271] width 117 height 14
type input "natl"
click at [366, 285] on input "text" at bounding box center [422, 289] width 117 height 14
type input "may be"
click at [346, 273] on input "natl" at bounding box center [379, 271] width 117 height 14
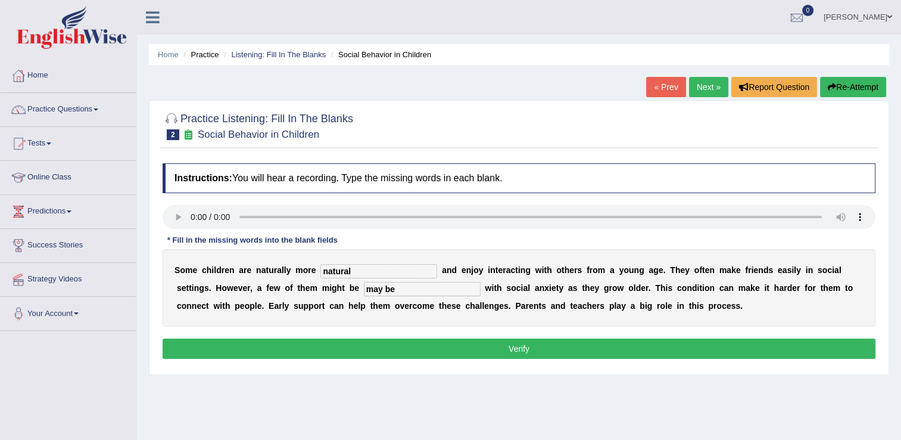
type input "natural"
click at [383, 347] on button "Verify" at bounding box center [519, 348] width 713 height 20
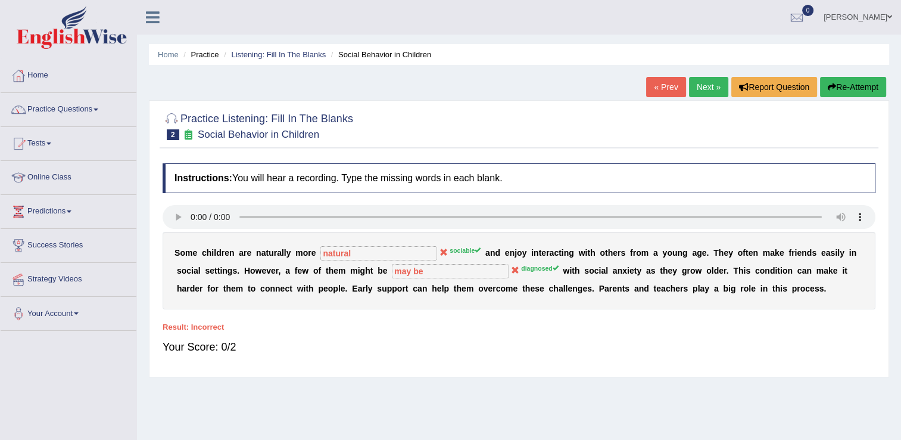
click at [709, 89] on link "Next »" at bounding box center [708, 87] width 39 height 20
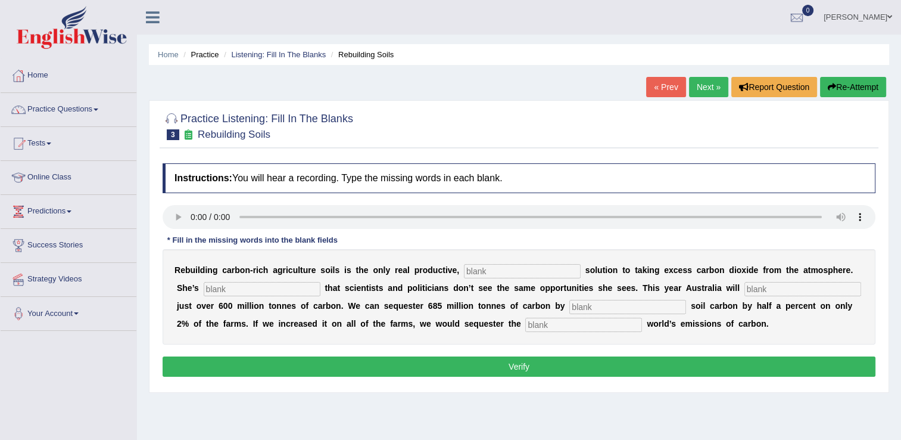
click at [464, 274] on input "text" at bounding box center [522, 271] width 117 height 14
type input "permanent"
click at [209, 288] on input "text" at bounding box center [262, 289] width 117 height 14
type input "frusteted"
click at [745, 286] on input "text" at bounding box center [803, 289] width 117 height 14
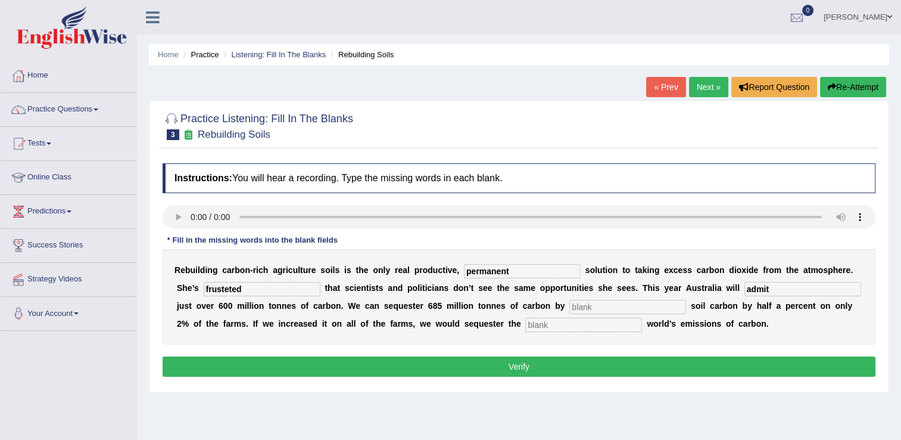
type input "admit"
click at [570, 307] on input "text" at bounding box center [628, 307] width 117 height 14
type input "incresing"
click at [526, 324] on input "text" at bounding box center [584, 325] width 117 height 14
type input "whole"
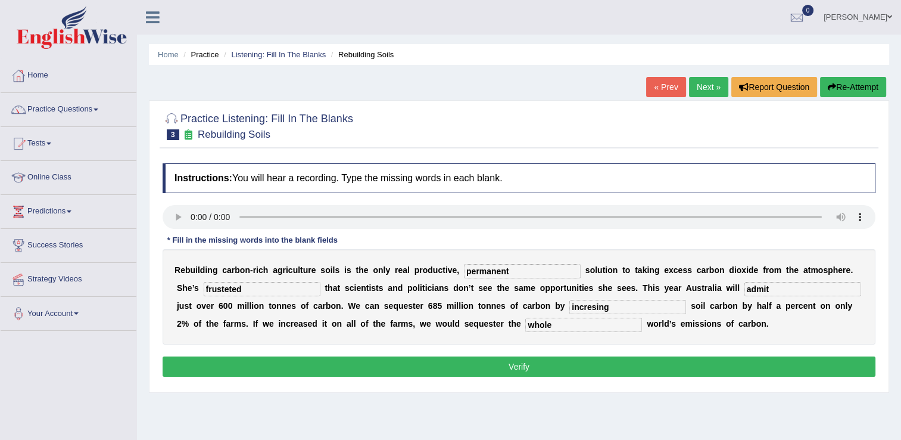
click at [570, 304] on input "incresing" at bounding box center [628, 307] width 117 height 14
type input "increasing"
click at [745, 290] on input "admit" at bounding box center [803, 289] width 117 height 14
type input "adsorb"
click at [217, 293] on input "frusteted" at bounding box center [262, 289] width 117 height 14
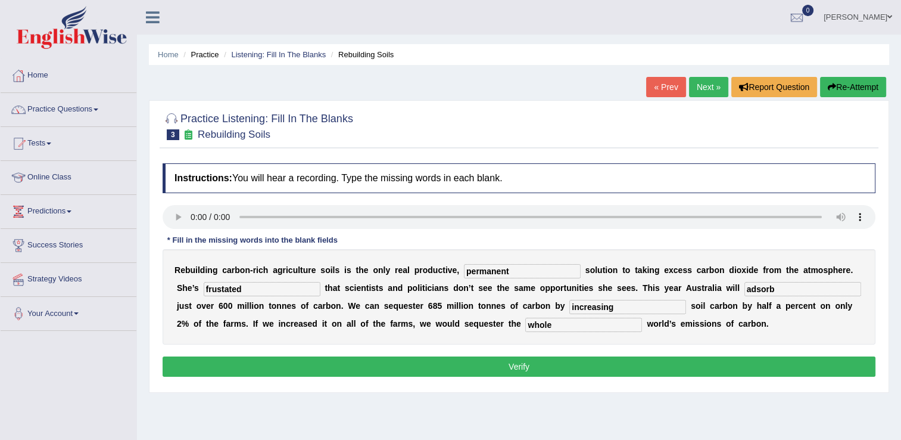
type input "frustated"
click at [431, 363] on button "Verify" at bounding box center [519, 366] width 713 height 20
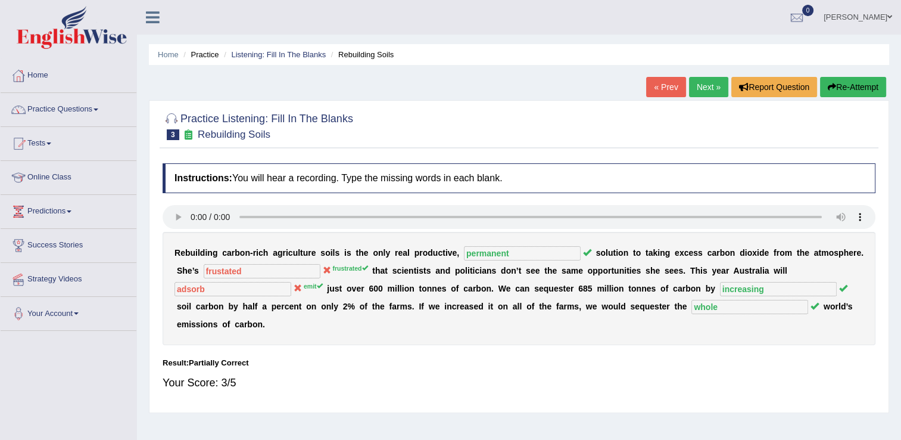
click at [701, 91] on link "Next »" at bounding box center [708, 87] width 39 height 20
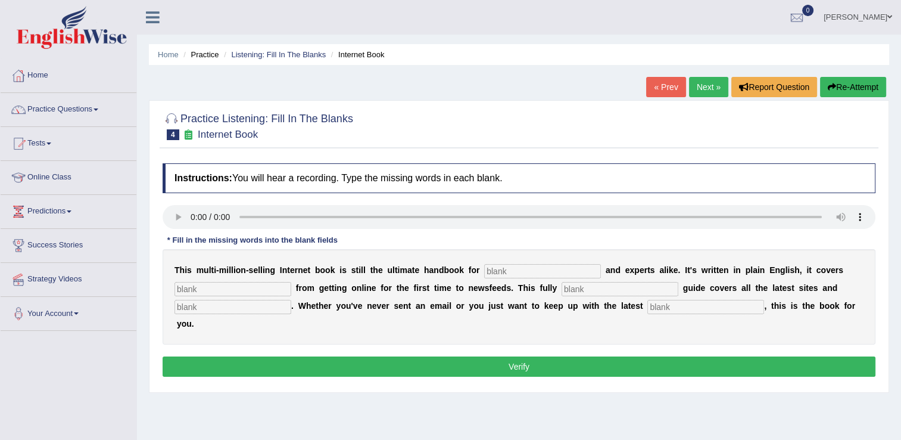
click at [484, 272] on input "text" at bounding box center [542, 271] width 117 height 14
type input "novessius"
click at [275, 287] on input "text" at bounding box center [233, 289] width 117 height 14
type input "everything"
click at [583, 287] on input "text" at bounding box center [620, 289] width 117 height 14
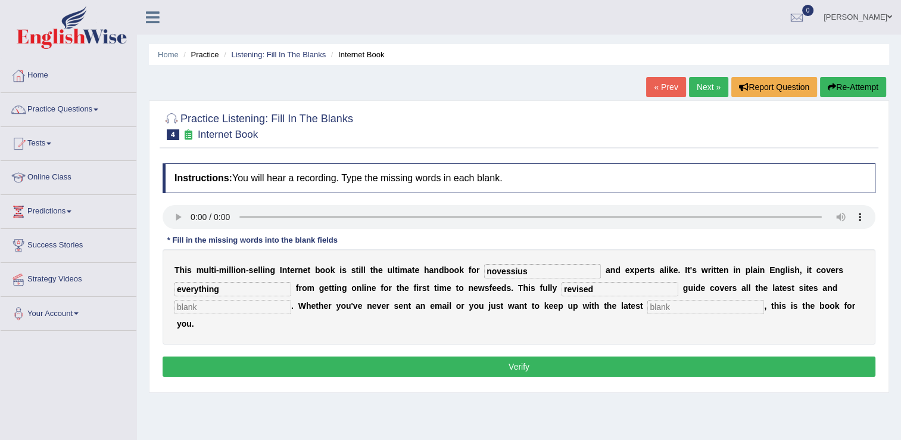
type input "revised"
click at [255, 309] on input "text" at bounding box center [233, 307] width 117 height 14
type input "crisis"
click at [648, 310] on input "text" at bounding box center [706, 307] width 117 height 14
type input "developments"
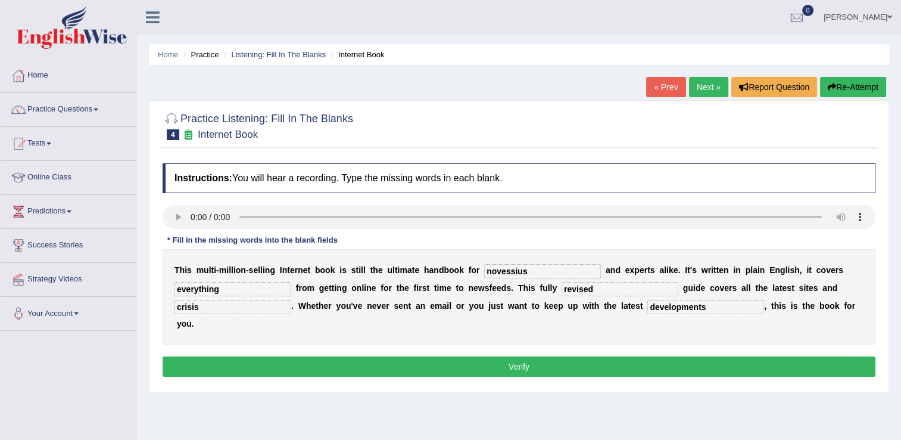
click at [239, 312] on input "crisis" at bounding box center [233, 307] width 117 height 14
click at [524, 270] on input "novessius" at bounding box center [542, 271] width 117 height 14
type input "novell"
click at [524, 270] on input "novell" at bounding box center [542, 271] width 117 height 14
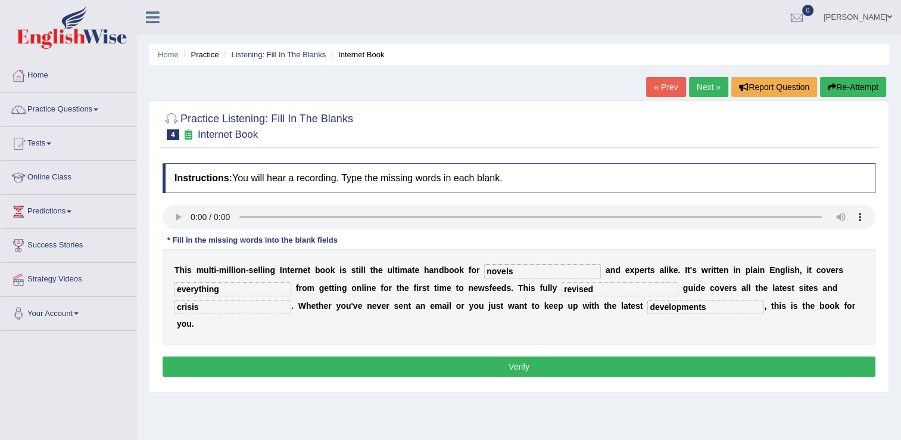
type input "novels"
click at [598, 294] on input "revised" at bounding box center [620, 289] width 117 height 14
click at [262, 311] on input "crisis" at bounding box center [233, 307] width 117 height 14
type input "c"
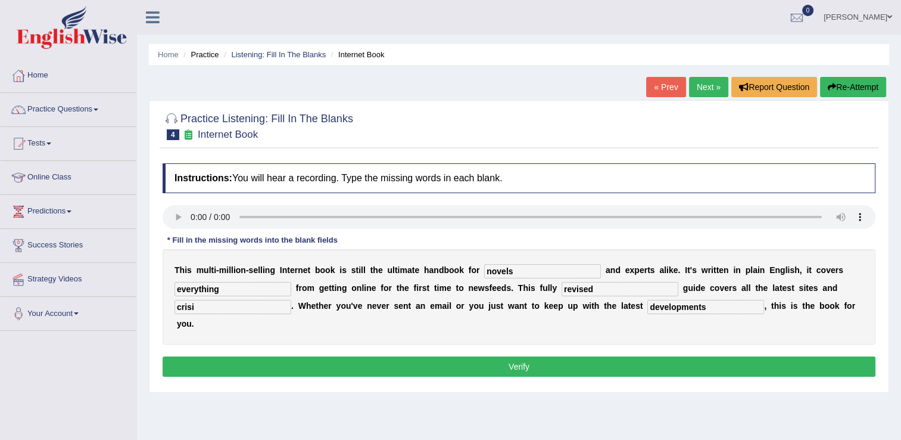
type input "crisis"
click at [668, 356] on button "Verify" at bounding box center [519, 366] width 713 height 20
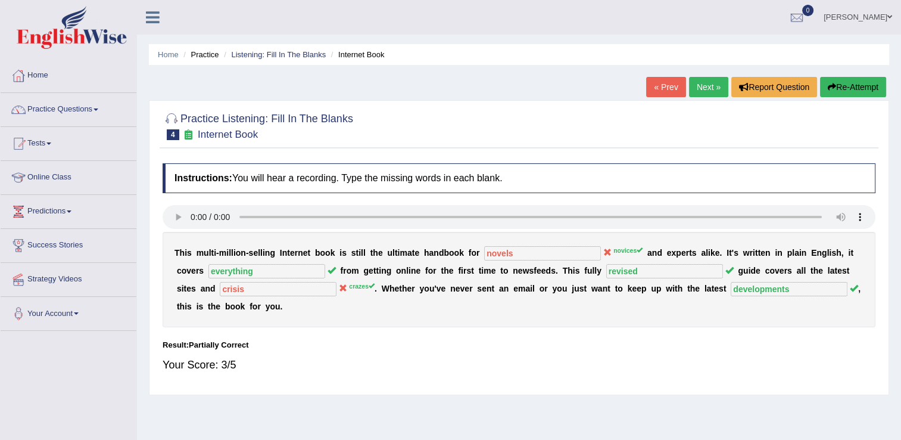
click at [702, 91] on link "Next »" at bounding box center [708, 87] width 39 height 20
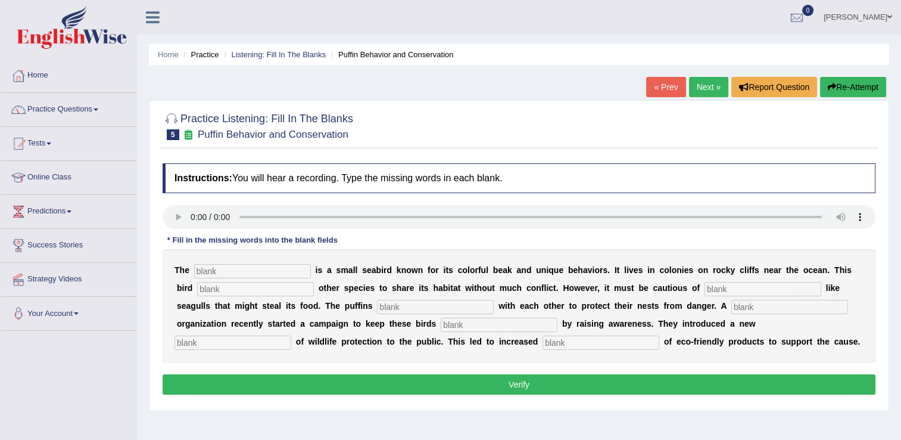
click at [214, 271] on input "text" at bounding box center [252, 271] width 117 height 14
type input "puffin"
click at [253, 293] on input "text" at bounding box center [255, 289] width 117 height 14
type input "allows"
click at [705, 290] on input "text" at bounding box center [763, 289] width 117 height 14
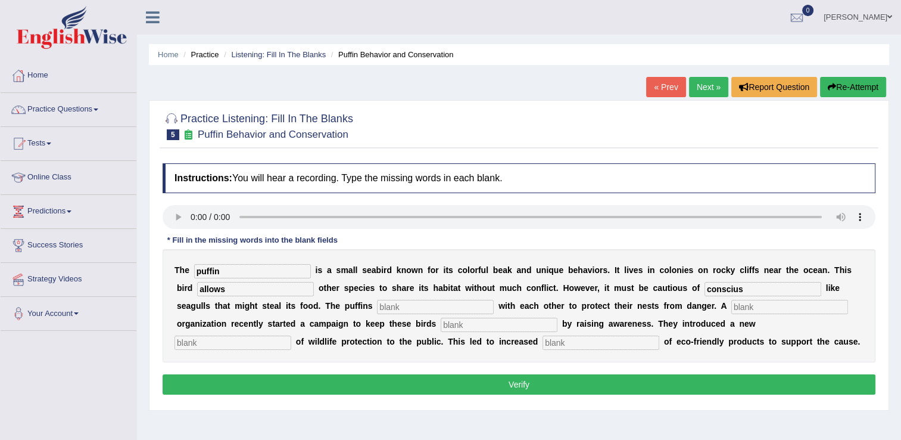
type input "conscius"
click at [377, 309] on input "text" at bounding box center [435, 307] width 117 height 14
type input "collaborate"
click at [732, 304] on input "text" at bounding box center [790, 307] width 117 height 14
type input "corporate"
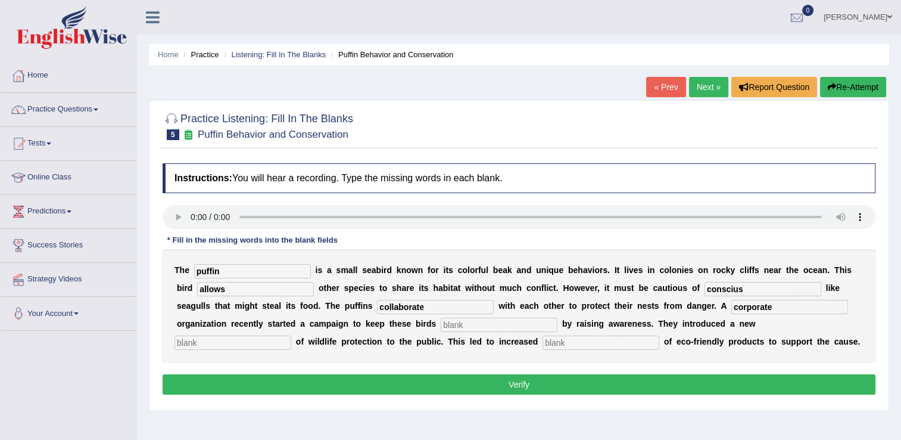
click at [441, 325] on input "text" at bounding box center [499, 325] width 117 height 14
click at [543, 347] on input "text" at bounding box center [601, 342] width 117 height 14
type input "conception"
click at [291, 335] on input "text" at bounding box center [233, 342] width 117 height 14
type input "concept"
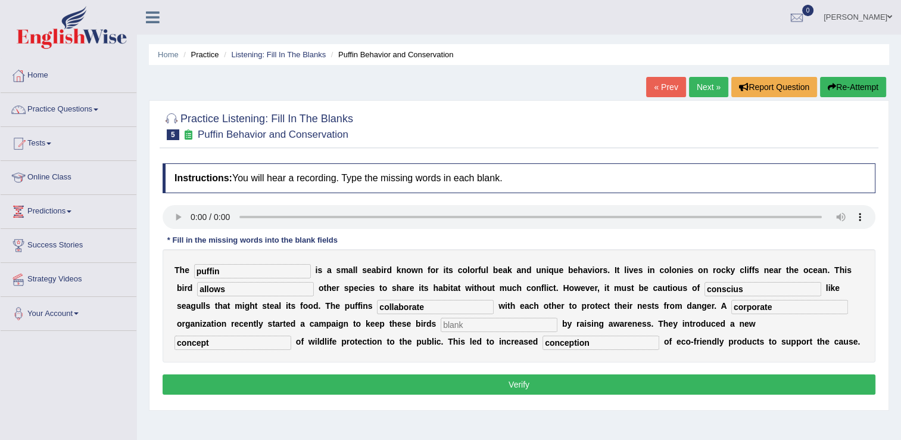
click at [441, 322] on input "text" at bounding box center [499, 325] width 117 height 14
type input "builds"
click at [335, 380] on button "Verify" at bounding box center [519, 384] width 713 height 20
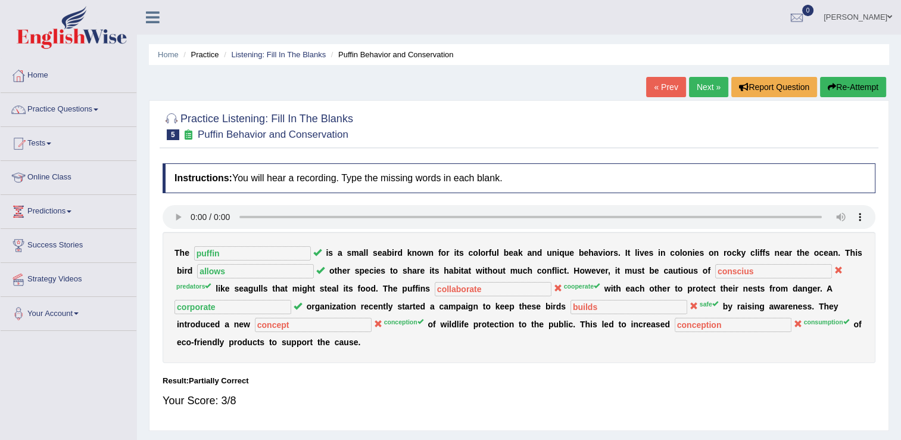
click at [700, 89] on link "Next »" at bounding box center [708, 87] width 39 height 20
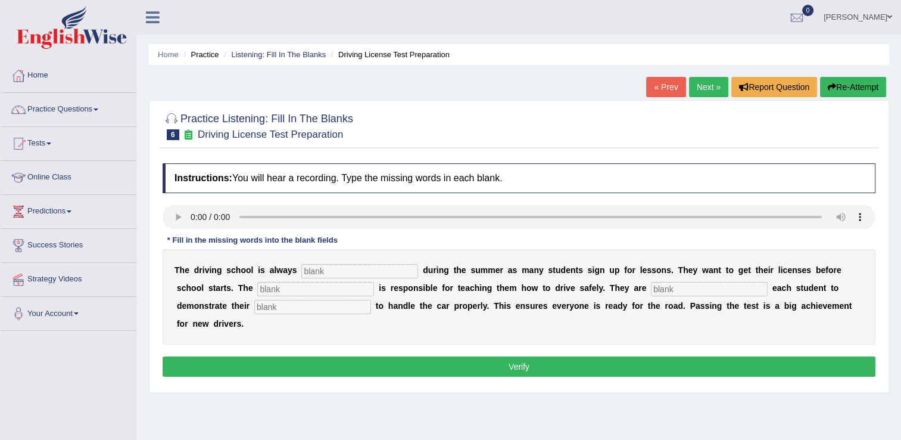
click at [301, 274] on input "text" at bounding box center [359, 271] width 117 height 14
type input "busy"
click at [269, 286] on input "text" at bounding box center [315, 289] width 117 height 14
type input "wante"
click at [651, 287] on input "text" at bounding box center [709, 289] width 117 height 14
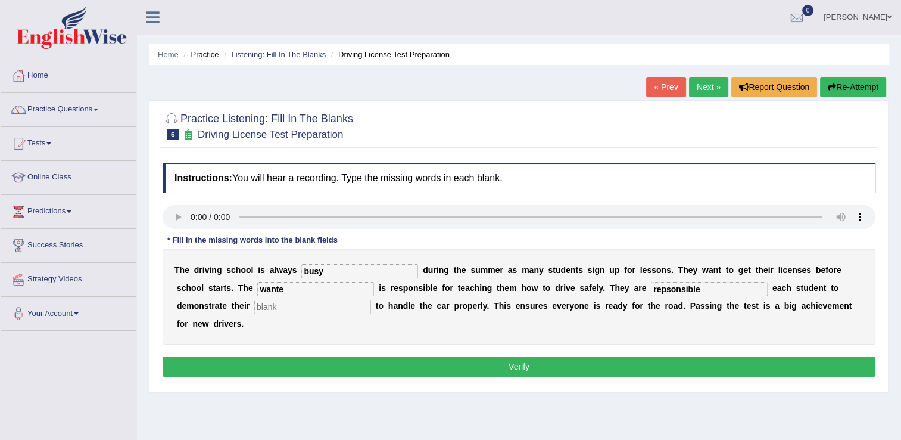
type input "repsonsible"
click at [254, 306] on input "text" at bounding box center [312, 307] width 117 height 14
type input "abilility"
click at [651, 290] on input "repsonsible" at bounding box center [709, 289] width 117 height 14
click at [651, 289] on input "repsonsible" at bounding box center [709, 289] width 117 height 14
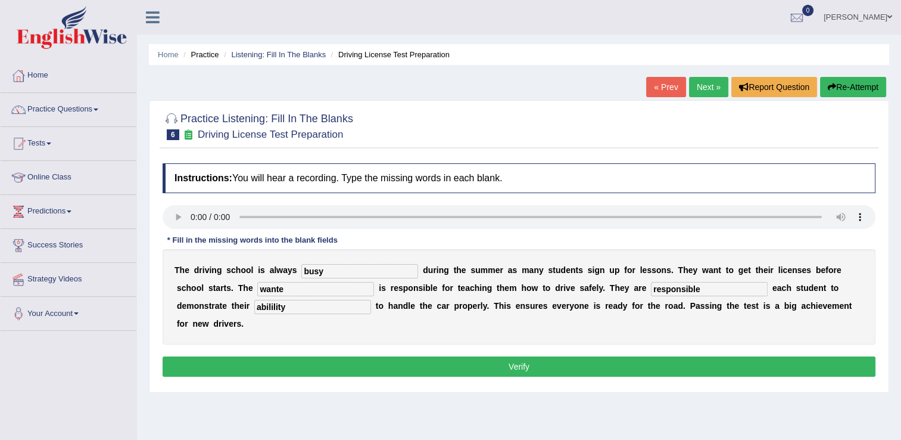
type input "responsible"
click at [257, 293] on input "wante" at bounding box center [315, 289] width 117 height 14
type input "wanter"
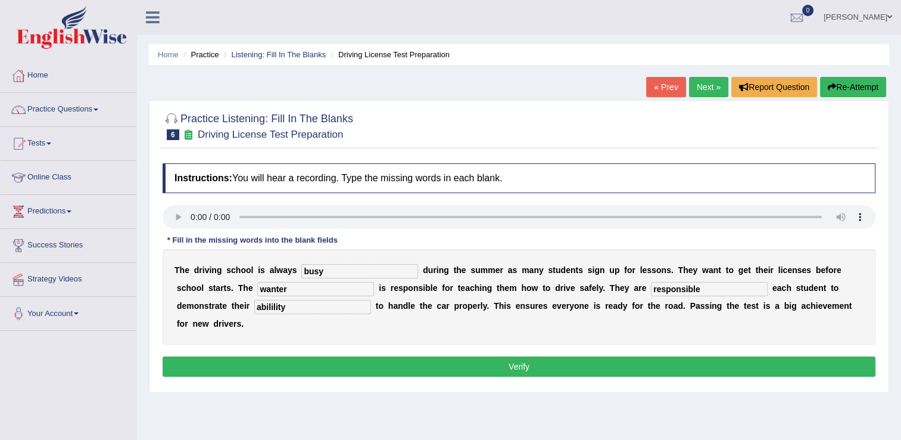
click at [321, 356] on button "Verify" at bounding box center [519, 366] width 713 height 20
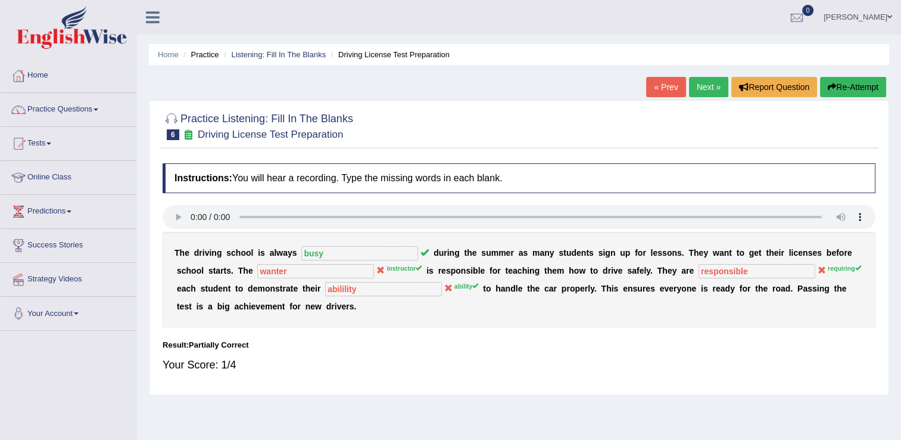
click at [701, 91] on link "Next »" at bounding box center [708, 87] width 39 height 20
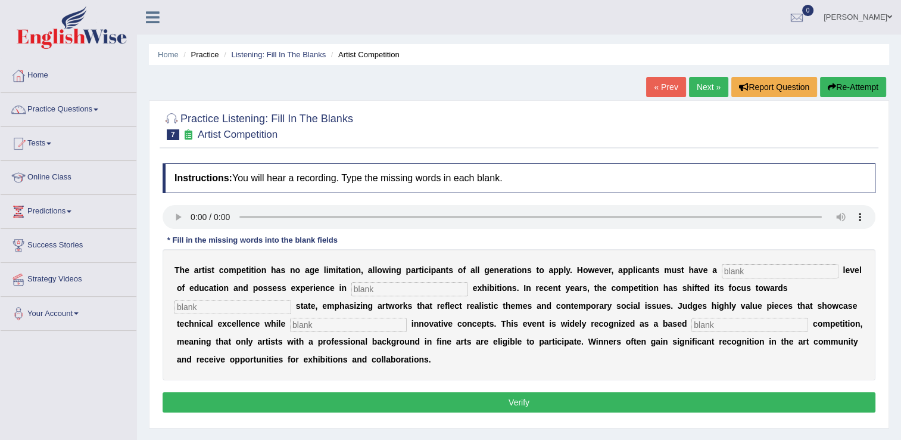
click at [731, 273] on input "text" at bounding box center [780, 271] width 117 height 14
type input "have"
click at [369, 288] on input "text" at bounding box center [410, 289] width 117 height 14
type input "sculputre"
click at [291, 300] on input "text" at bounding box center [233, 307] width 117 height 14
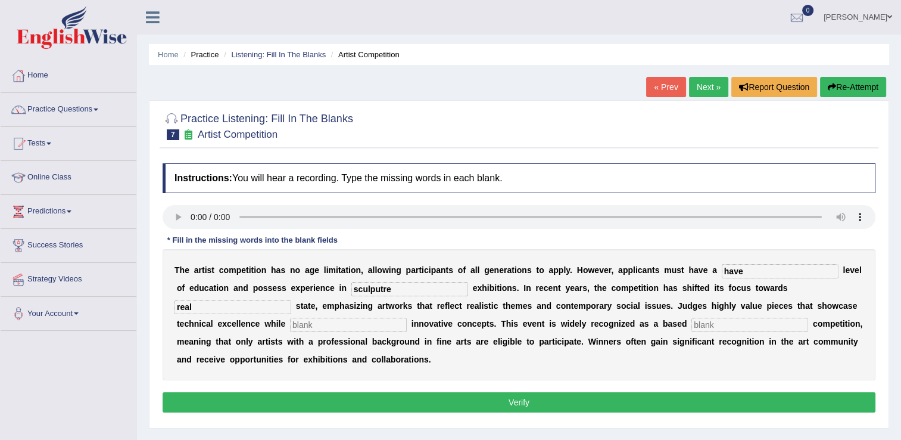
type input "real"
click at [290, 322] on input "text" at bounding box center [348, 325] width 117 height 14
type input "incorporating"
click at [692, 325] on input "text" at bounding box center [750, 325] width 117 height 14
type input "profession"
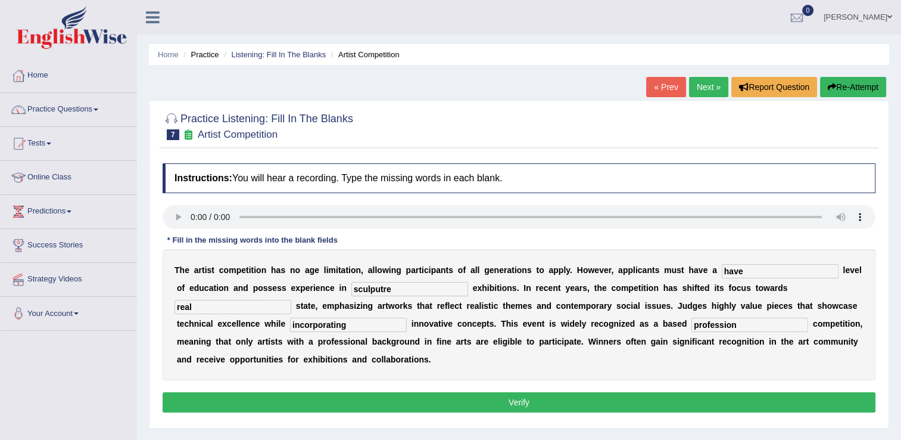
click at [374, 291] on input "sculputre" at bounding box center [410, 289] width 117 height 14
type input "sculpture"
click at [290, 327] on input "incorporating" at bounding box center [348, 325] width 117 height 14
click at [366, 394] on button "Verify" at bounding box center [519, 402] width 713 height 20
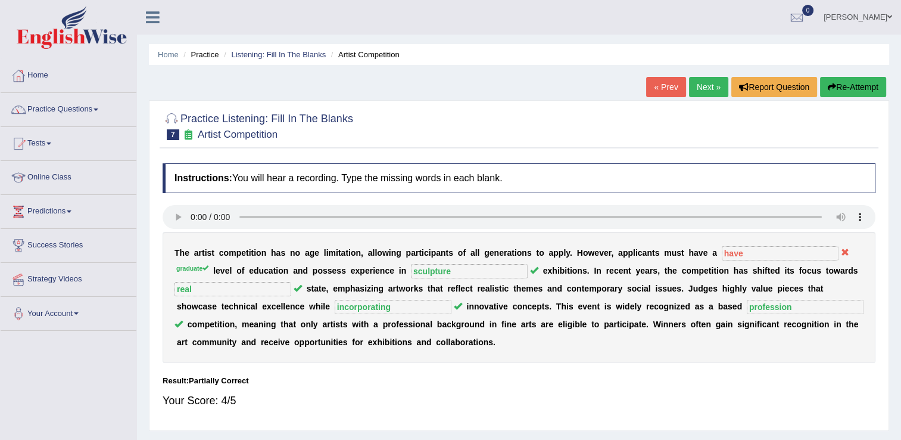
click at [703, 83] on link "Next »" at bounding box center [708, 87] width 39 height 20
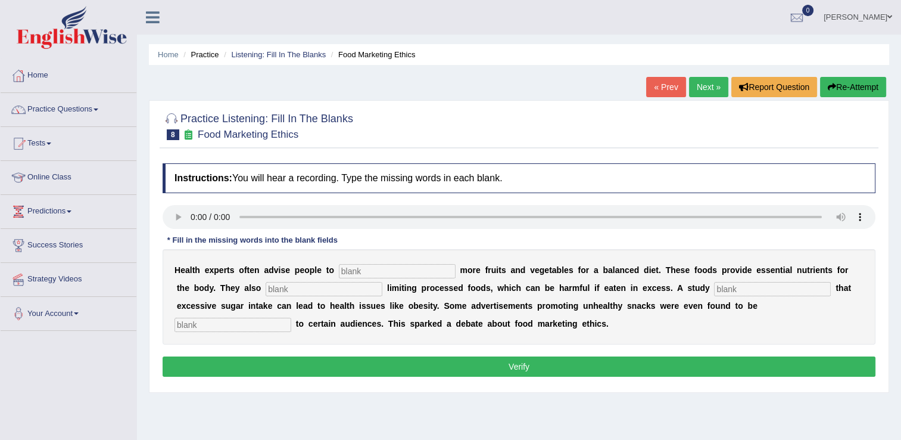
click at [356, 273] on input "text" at bounding box center [397, 271] width 117 height 14
type input "consume"
click at [266, 291] on input "text" at bounding box center [324, 289] width 117 height 14
type input "a"
type input "reccomanded"
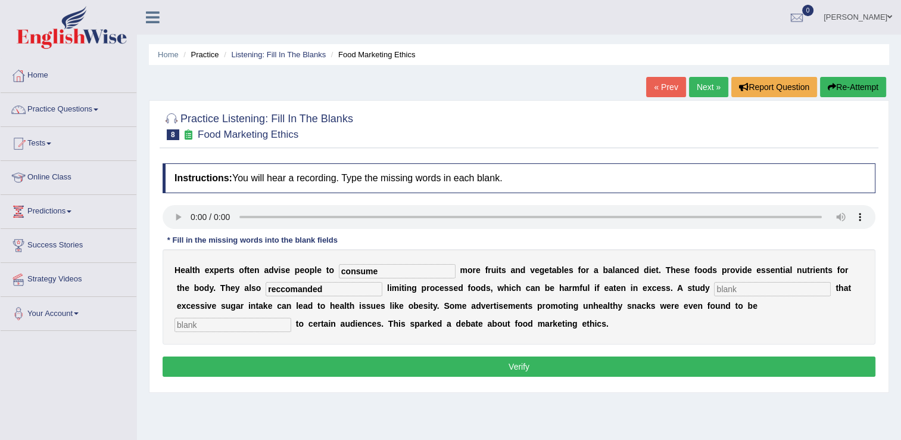
click at [714, 286] on input "text" at bounding box center [772, 289] width 117 height 14
type input "diagnose"
click at [291, 318] on input "text" at bounding box center [233, 325] width 117 height 14
type input "offensive"
click at [266, 287] on input "reccomanded" at bounding box center [324, 289] width 117 height 14
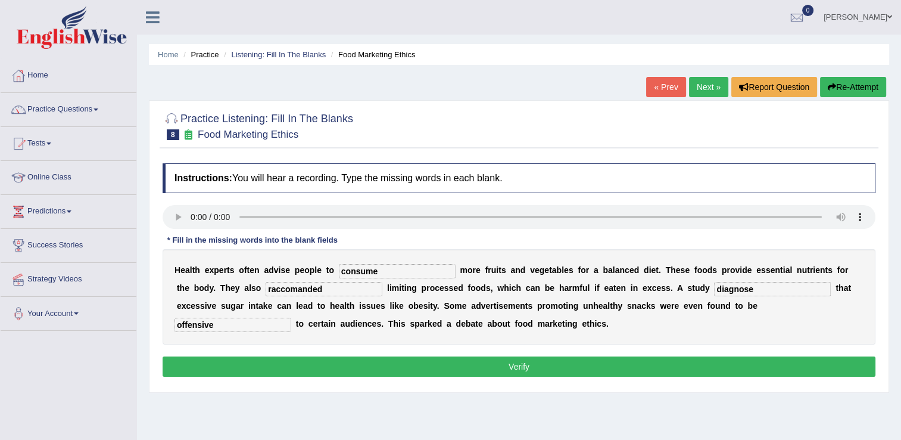
click at [266, 290] on input "raccomanded" at bounding box center [324, 289] width 117 height 14
type input "reccomanded"
click at [355, 363] on button "Verify" at bounding box center [519, 366] width 713 height 20
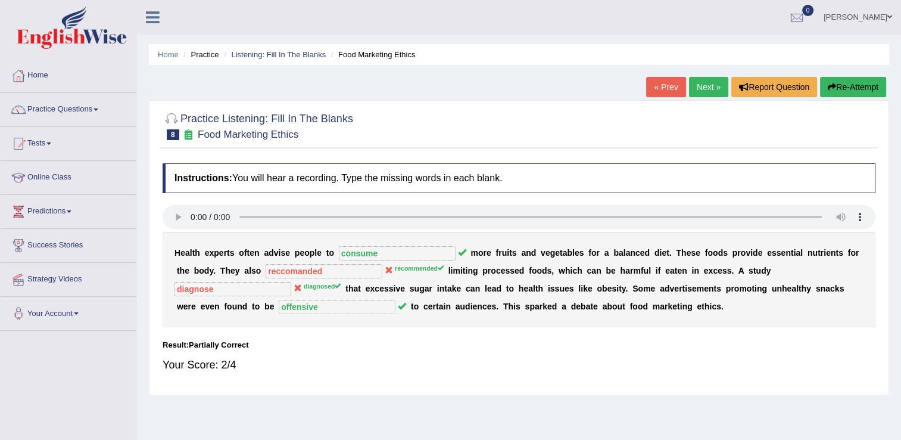
click at [719, 80] on link "Next »" at bounding box center [708, 87] width 39 height 20
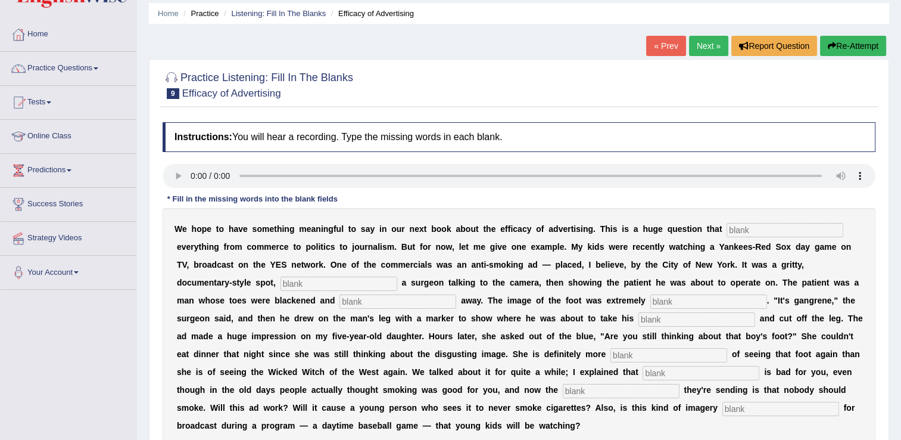
scroll to position [60, 0]
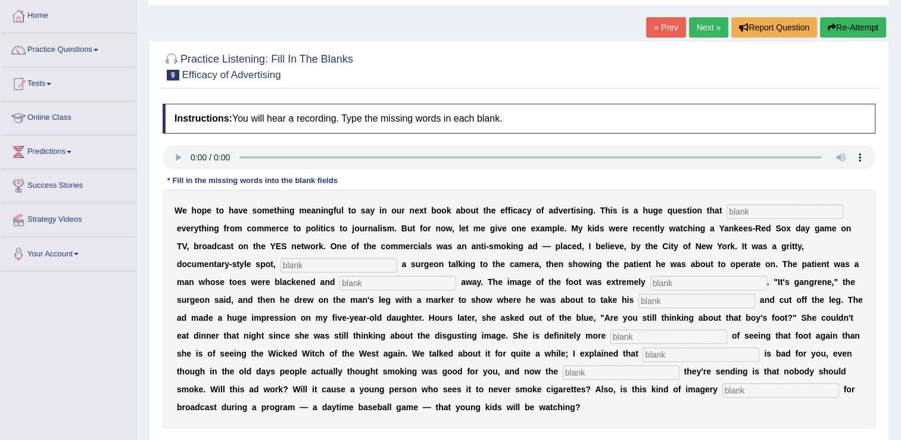
click at [727, 217] on input "text" at bounding box center [785, 211] width 117 height 14
click at [727, 213] on input "text" at bounding box center [785, 211] width 117 height 14
type input "impacts"
click at [397, 258] on input "text" at bounding box center [339, 265] width 117 height 14
type input "featutring"
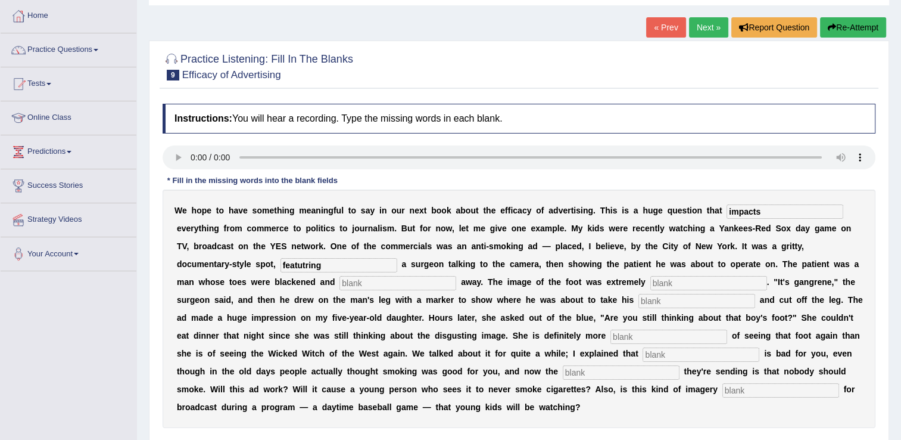
click at [340, 287] on input "text" at bounding box center [398, 283] width 117 height 14
type input "running"
click at [651, 282] on input "text" at bounding box center [709, 283] width 117 height 14
type input "disgusting"
click at [639, 303] on input "text" at bounding box center [697, 301] width 117 height 14
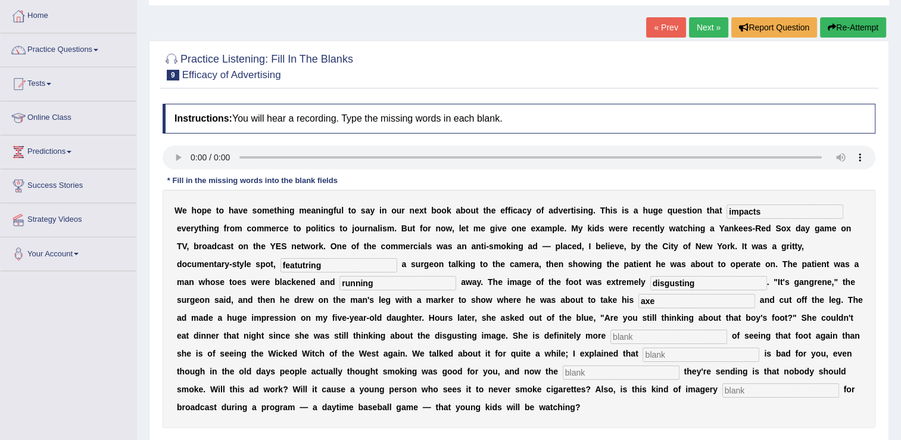
type input "axe"
click at [611, 335] on input "text" at bounding box center [669, 336] width 117 height 14
type input "scared"
click at [643, 358] on input "text" at bounding box center [701, 354] width 117 height 14
type input "smoking"
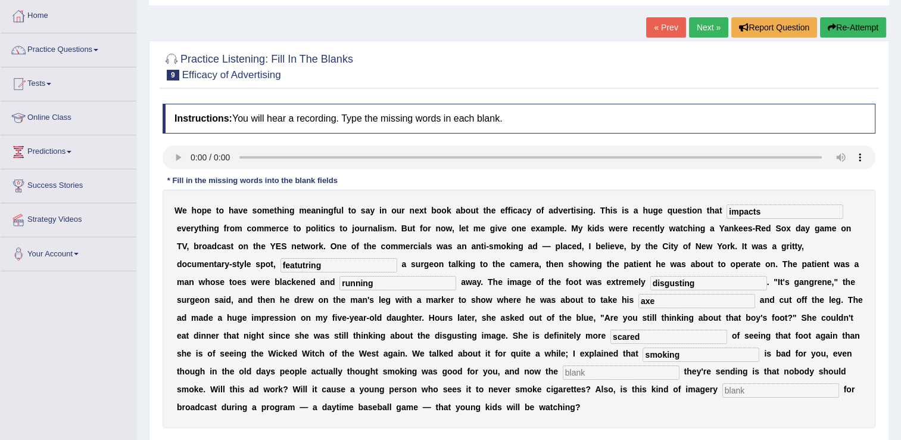
click at [563, 373] on input "text" at bounding box center [621, 372] width 117 height 14
type input "massive"
click at [723, 393] on input "text" at bounding box center [781, 390] width 117 height 14
type input "appropriate"
click at [727, 214] on input "impacts" at bounding box center [785, 211] width 117 height 14
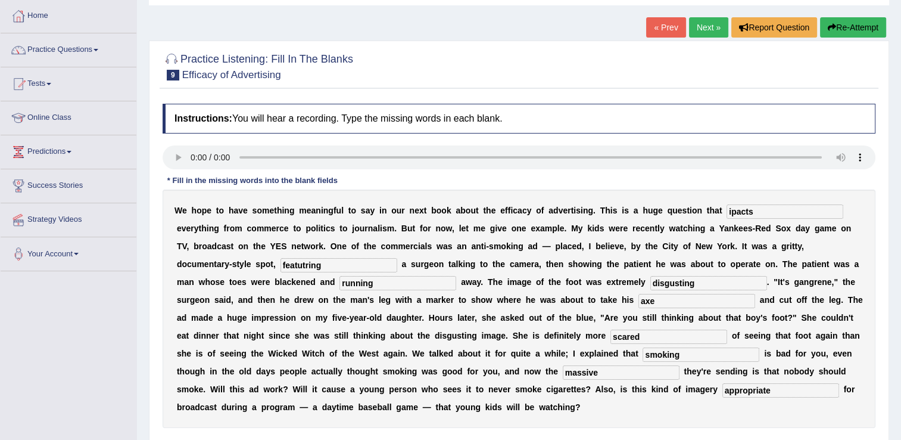
type input "impacts"
click at [397, 258] on input "featutring" at bounding box center [339, 265] width 117 height 14
type input "featuring"
click at [651, 289] on input "disgusting" at bounding box center [709, 283] width 117 height 14
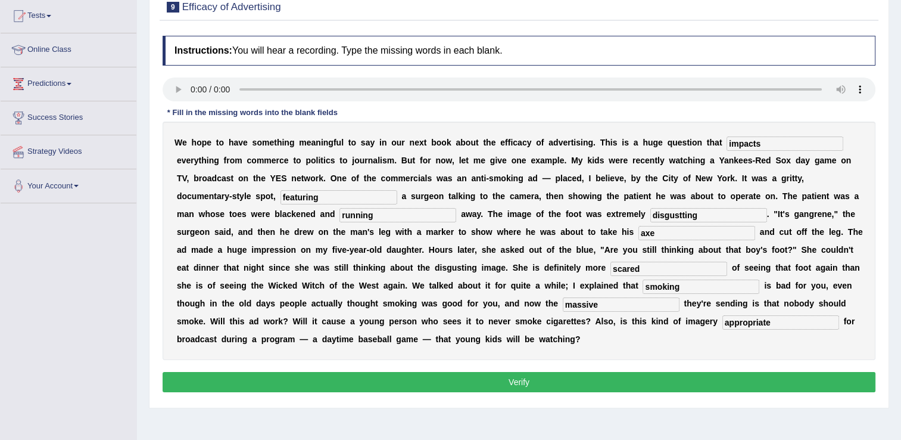
scroll to position [179, 0]
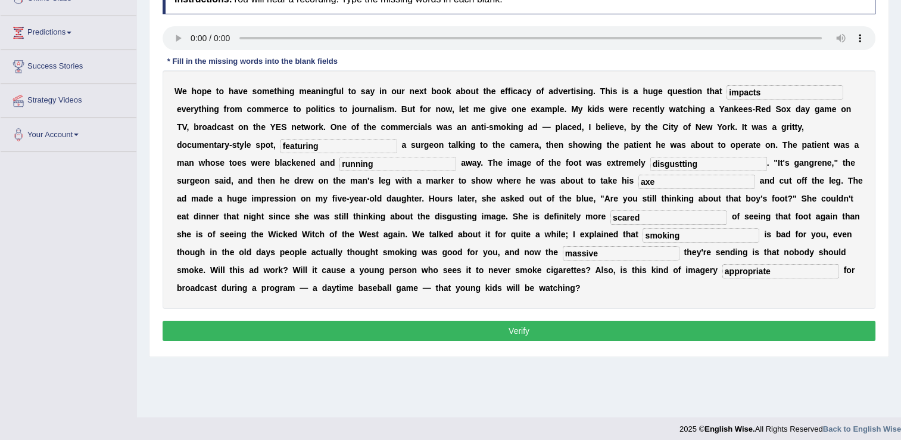
type input "disgustting"
click at [499, 321] on button "Verify" at bounding box center [519, 331] width 713 height 20
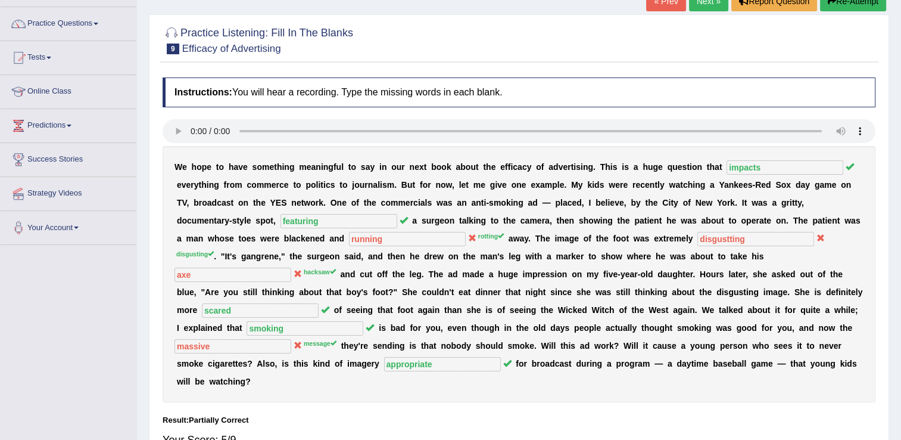
scroll to position [0, 0]
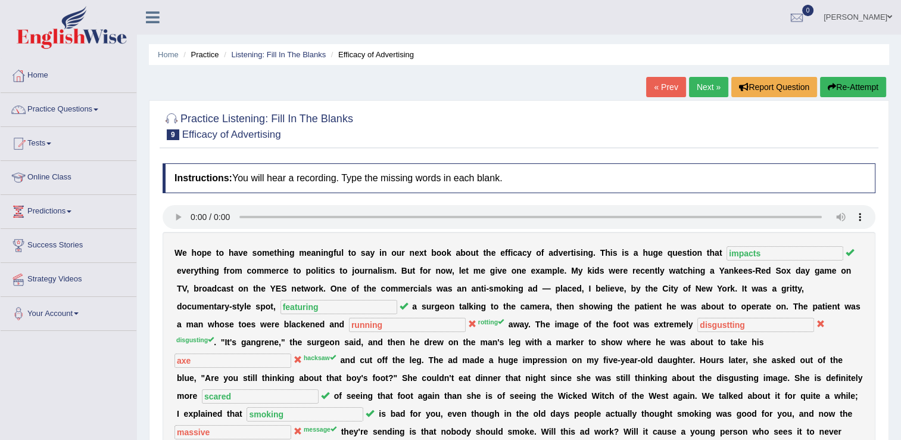
click at [707, 92] on link "Next »" at bounding box center [708, 87] width 39 height 20
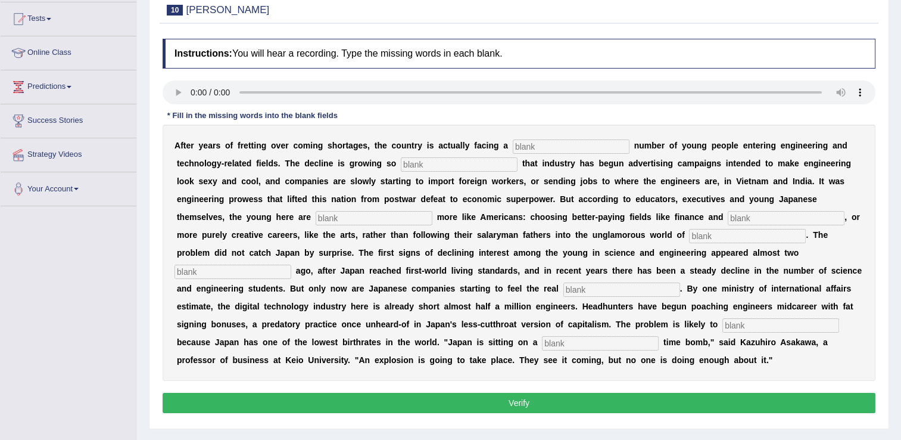
scroll to position [126, 0]
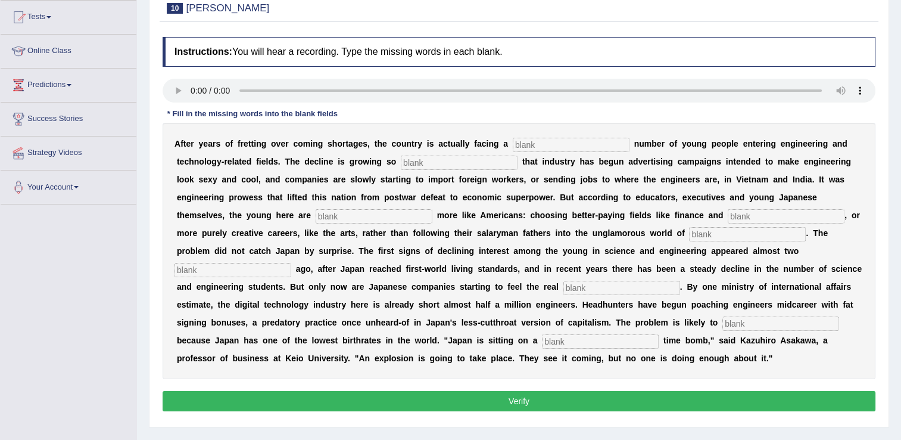
click at [523, 142] on input "text" at bounding box center [571, 145] width 117 height 14
type input "dwelling"
click at [401, 161] on input "text" at bounding box center [459, 163] width 117 height 14
type input "[PERSON_NAME]\c"
click at [316, 212] on input "text" at bounding box center [374, 216] width 117 height 14
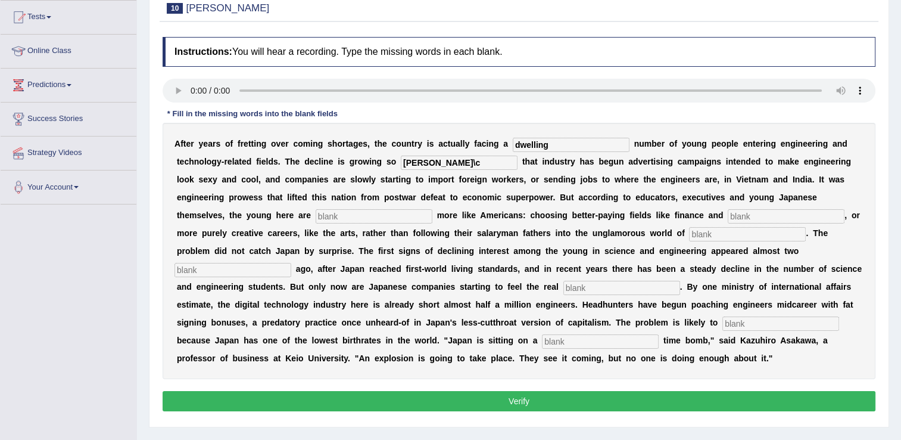
click at [316, 222] on input "text" at bounding box center [374, 216] width 117 height 14
type input "behaving"
click at [728, 210] on input "text" at bounding box center [786, 216] width 117 height 14
type input "medicine"
click at [689, 237] on input "text" at bounding box center [747, 234] width 117 height 14
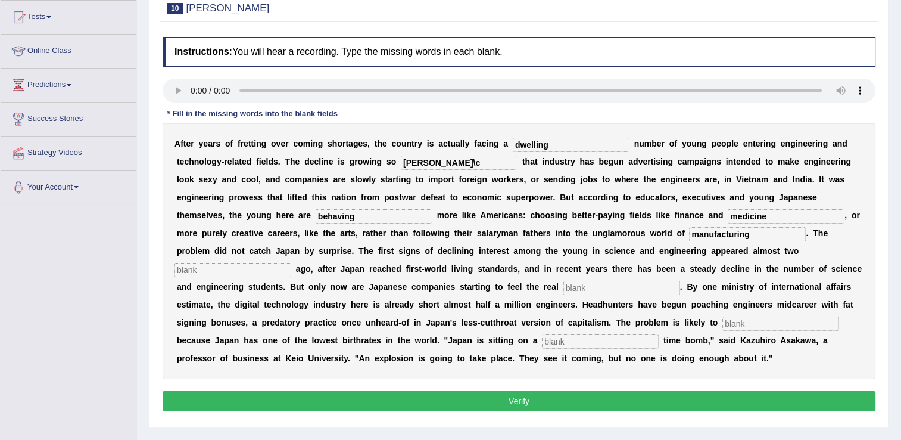
type input "manufacturing"
click at [291, 263] on input "text" at bounding box center [233, 270] width 117 height 14
type input "decades"
click at [564, 288] on input "text" at bounding box center [622, 288] width 117 height 14
type input "pinch"
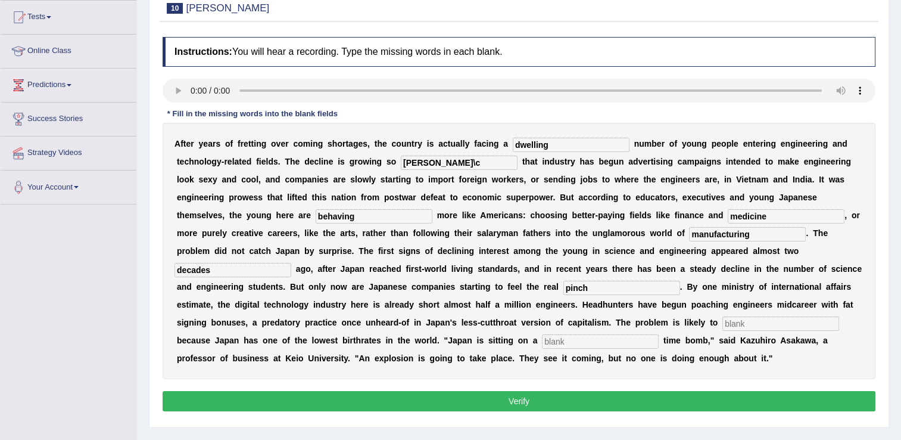
click at [723, 328] on input "text" at bounding box center [781, 323] width 117 height 14
type input "worsen"
click at [659, 334] on input "text" at bounding box center [600, 341] width 117 height 14
type input "demographic"
click at [401, 167] on input "[PERSON_NAME]\c" at bounding box center [459, 163] width 117 height 14
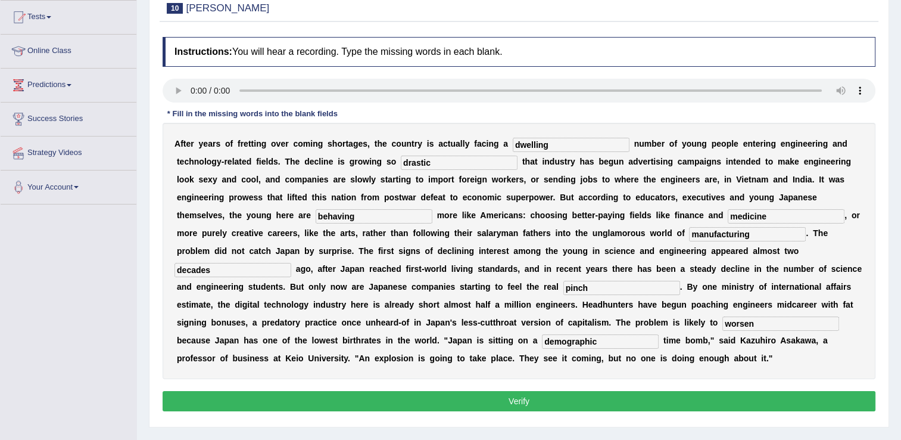
type input "drastic"
click at [558, 391] on button "Verify" at bounding box center [519, 401] width 713 height 20
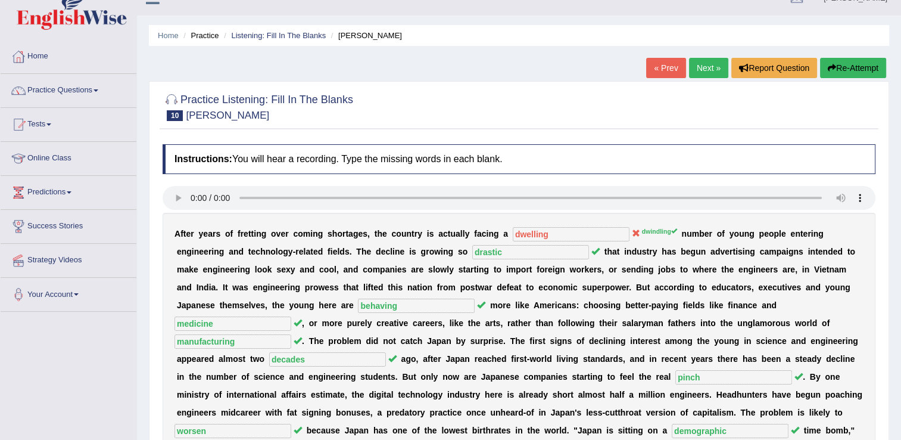
scroll to position [0, 0]
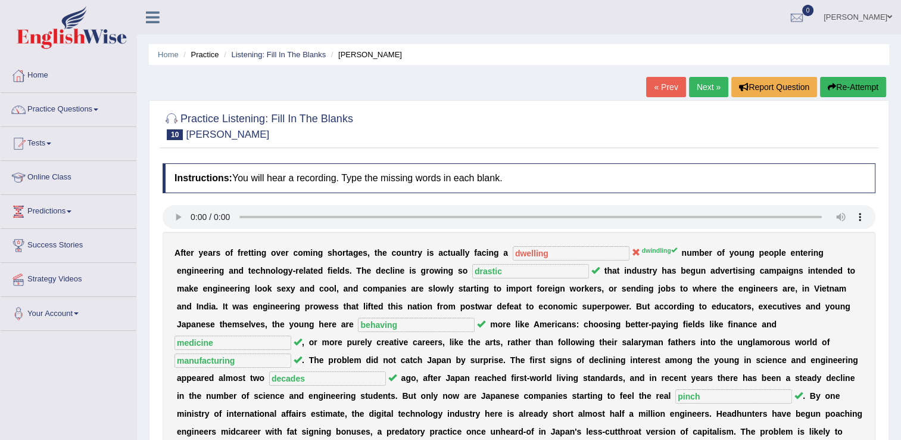
click at [698, 89] on link "Next »" at bounding box center [708, 87] width 39 height 20
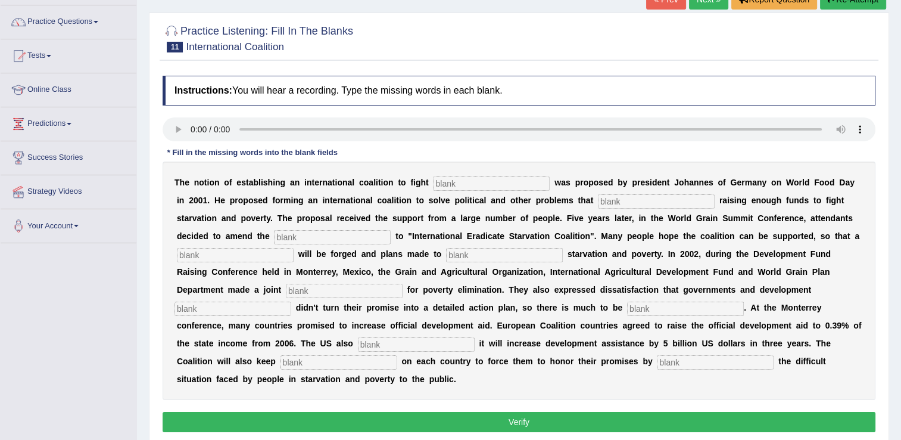
scroll to position [119, 0]
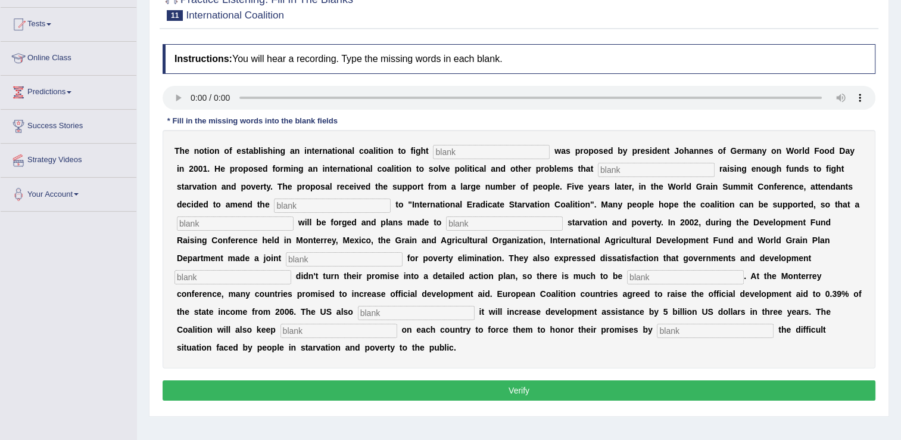
click at [459, 154] on input "text" at bounding box center [491, 152] width 117 height 14
type input "[MEDICAL_DATA]"
click at [598, 172] on input "text" at bounding box center [656, 170] width 117 height 14
type input "abstract"
click at [274, 206] on input "text" at bounding box center [332, 205] width 117 height 14
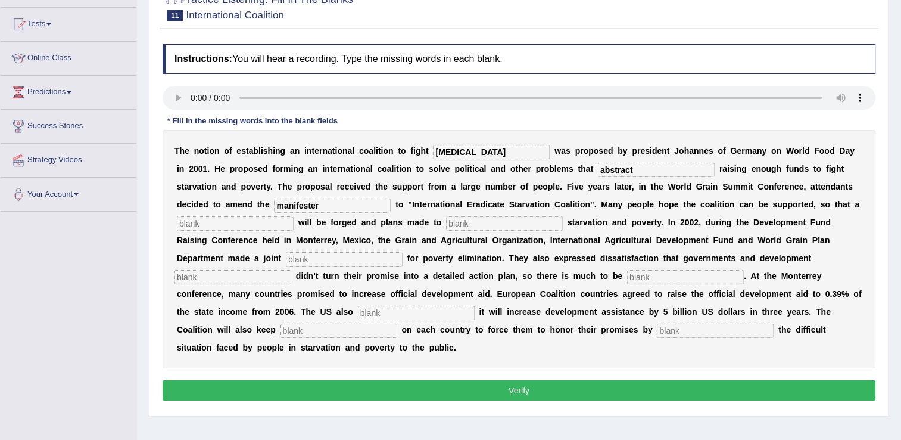
type input "manifester"
click at [294, 216] on input "text" at bounding box center [235, 223] width 117 height 14
type input "resolution"
click at [446, 228] on input "text" at bounding box center [504, 223] width 117 height 14
type input "illuminate"
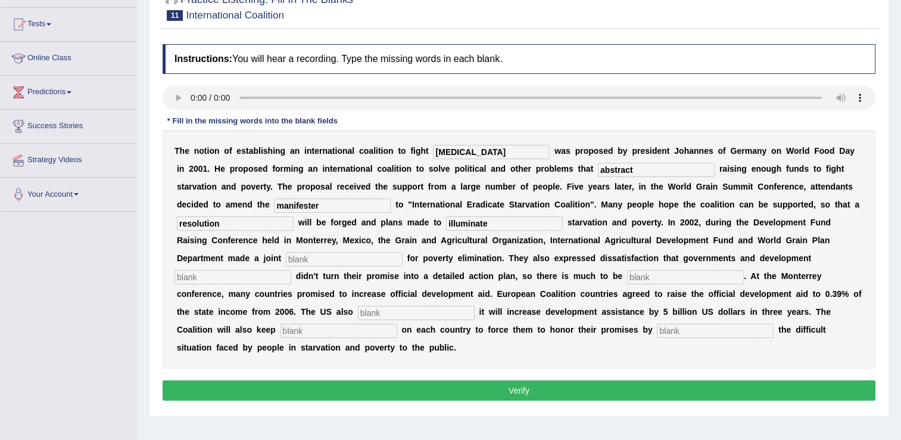
click at [403, 252] on input "text" at bounding box center [344, 259] width 117 height 14
type input "appeal"
click at [291, 270] on input "text" at bounding box center [233, 277] width 117 height 14
type input "partners"
click at [627, 278] on input "text" at bounding box center [685, 277] width 117 height 14
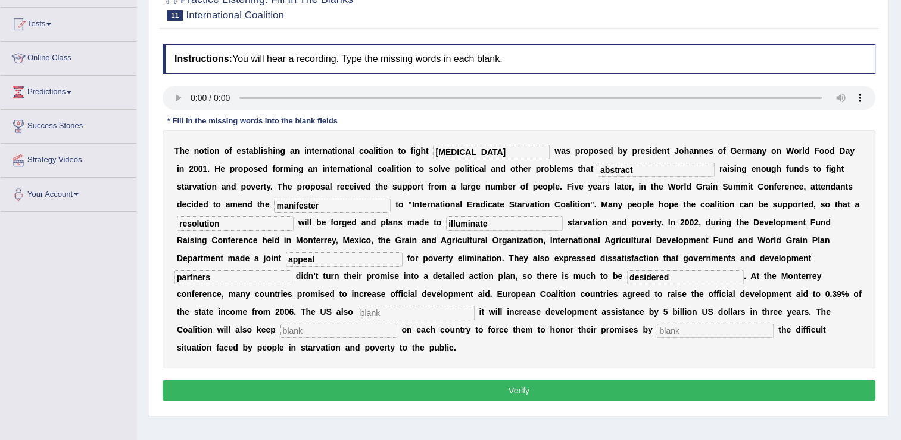
type input "desidered"
click at [475, 306] on input "text" at bounding box center [416, 313] width 117 height 14
type input "announces"
click at [397, 324] on input "text" at bounding box center [339, 331] width 117 height 14
type input "pressure"
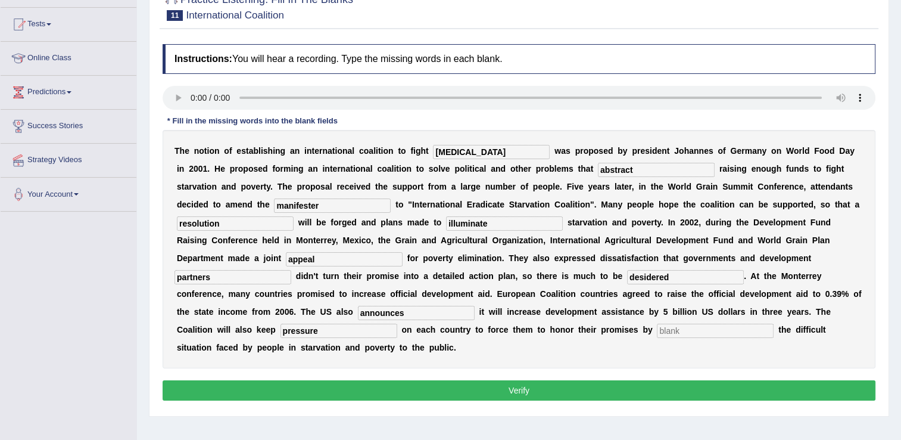
click at [751, 324] on input "text" at bounding box center [715, 331] width 117 height 14
type input "exposing"
click at [475, 306] on input "announces" at bounding box center [416, 313] width 117 height 14
type input "announced"
click at [403, 252] on input "appeal" at bounding box center [344, 259] width 117 height 14
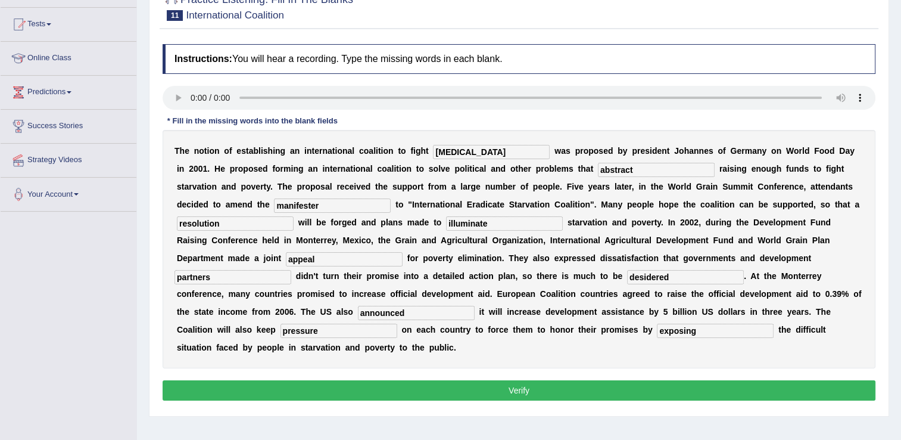
click at [250, 213] on div "T h e n o t i o n o f e s t a b l i s h i n g a n i n t e r n a t i o n a l c o…" at bounding box center [519, 249] width 713 height 238
type input "manifest"
click at [598, 172] on input "abstract" at bounding box center [656, 170] width 117 height 14
type input "attract"
click at [472, 150] on input "starvation" at bounding box center [491, 152] width 117 height 14
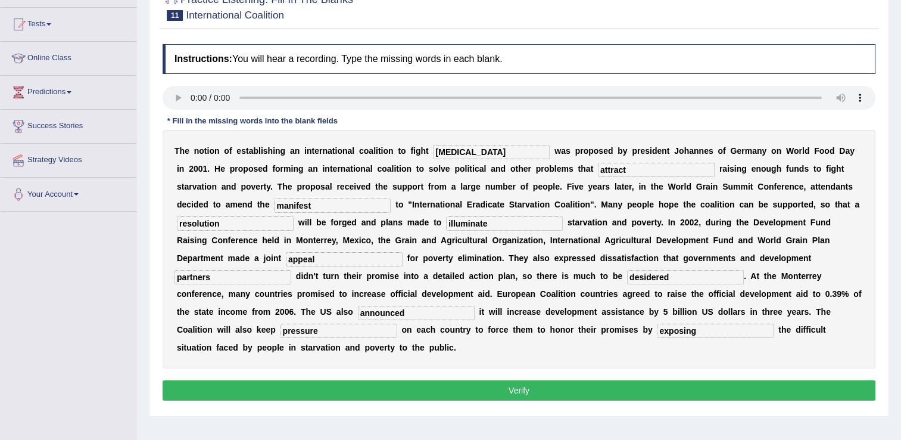
click at [365, 380] on button "Verify" at bounding box center [519, 390] width 713 height 20
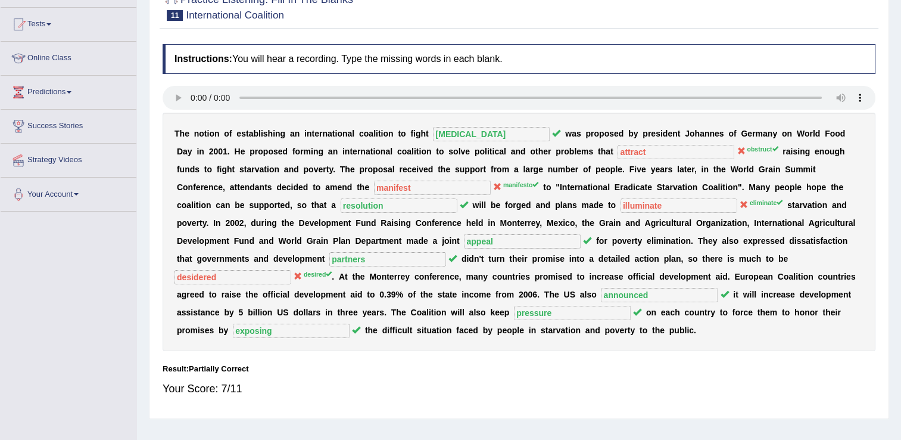
scroll to position [0, 0]
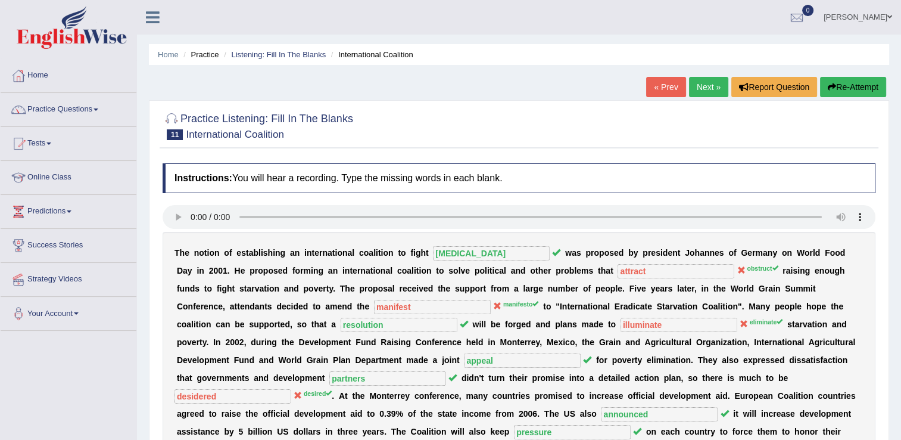
click at [703, 89] on link "Next »" at bounding box center [708, 87] width 39 height 20
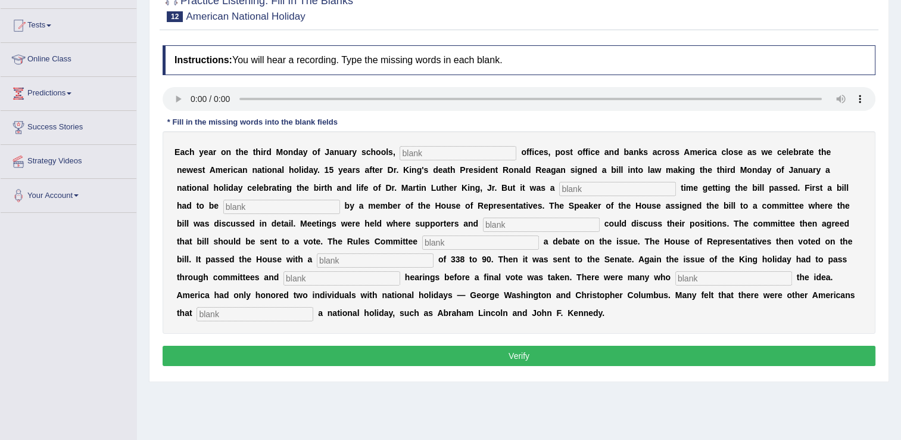
scroll to position [119, 0]
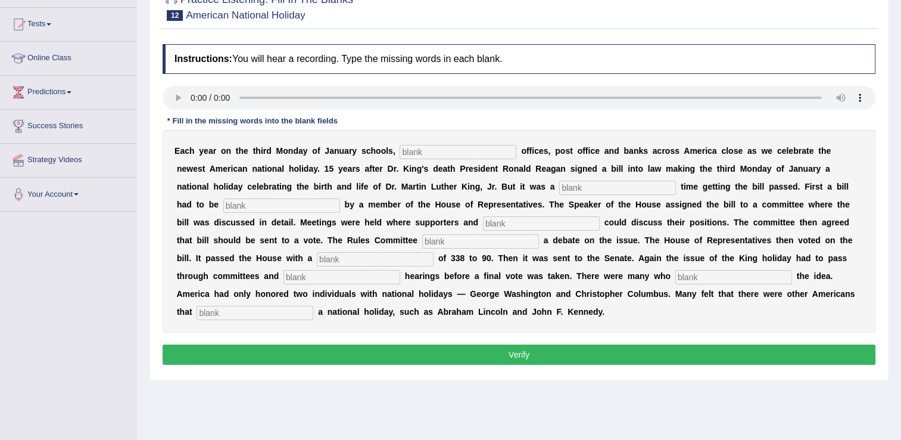
click at [433, 148] on input "text" at bounding box center [458, 152] width 117 height 14
type input "federal"
click at [559, 189] on input "text" at bounding box center [617, 188] width 117 height 14
type input "tough"
click at [340, 198] on input "text" at bounding box center [281, 205] width 117 height 14
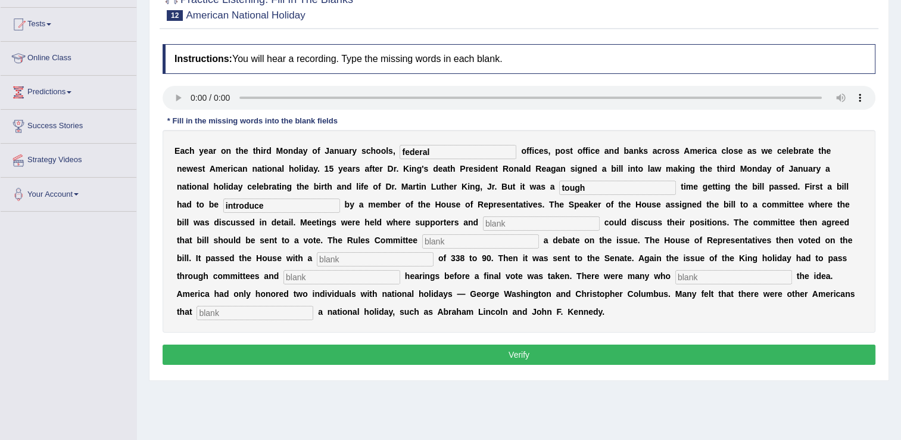
type input "introduce"
click at [483, 224] on input "text" at bounding box center [541, 223] width 117 height 14
type input "opponents"
click at [422, 244] on input "text" at bounding box center [480, 241] width 117 height 14
type input "schedule"
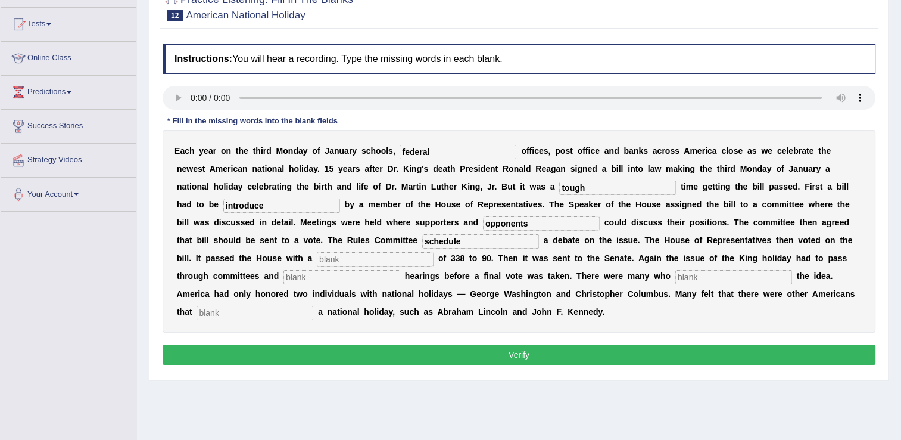
click at [434, 252] on input "text" at bounding box center [375, 259] width 117 height 14
type input "vote"
click at [400, 270] on input "text" at bounding box center [342, 277] width 117 height 14
type input "public"
click at [676, 276] on input "text" at bounding box center [734, 277] width 117 height 14
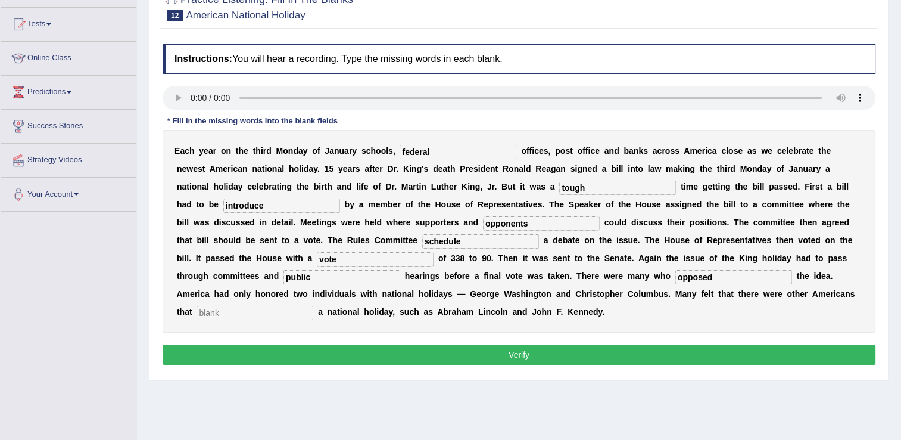
type input "opposed"
click at [313, 306] on input "text" at bounding box center [255, 313] width 117 height 14
type input "deserve"
click at [340, 198] on input "introduce" at bounding box center [281, 205] width 117 height 14
type input "introduced"
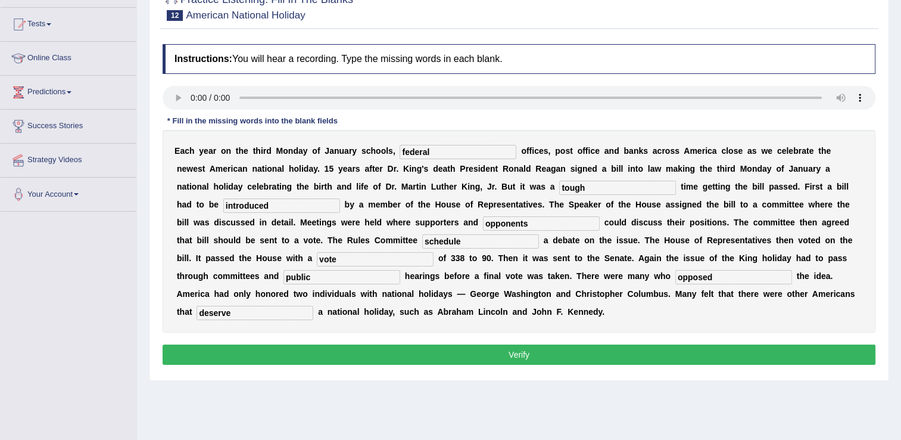
click at [422, 243] on input "schedule" at bounding box center [480, 241] width 117 height 14
type input "scheduled"
click at [393, 344] on button "Verify" at bounding box center [519, 354] width 713 height 20
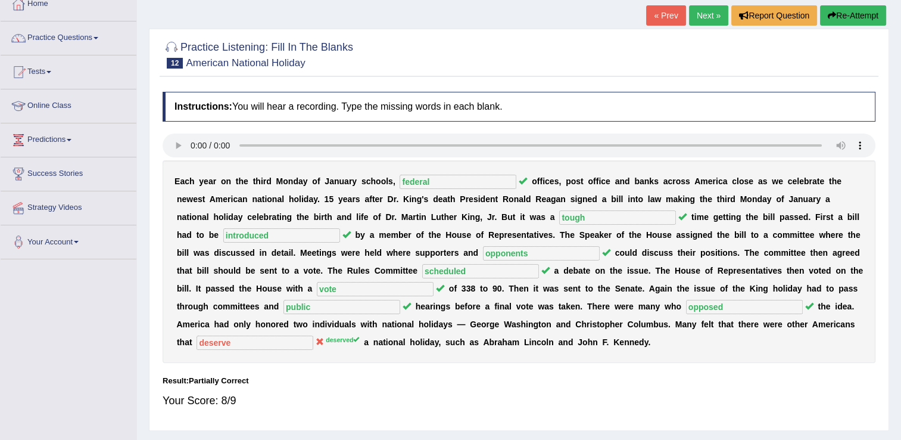
scroll to position [0, 0]
